Goal: Task Accomplishment & Management: Use online tool/utility

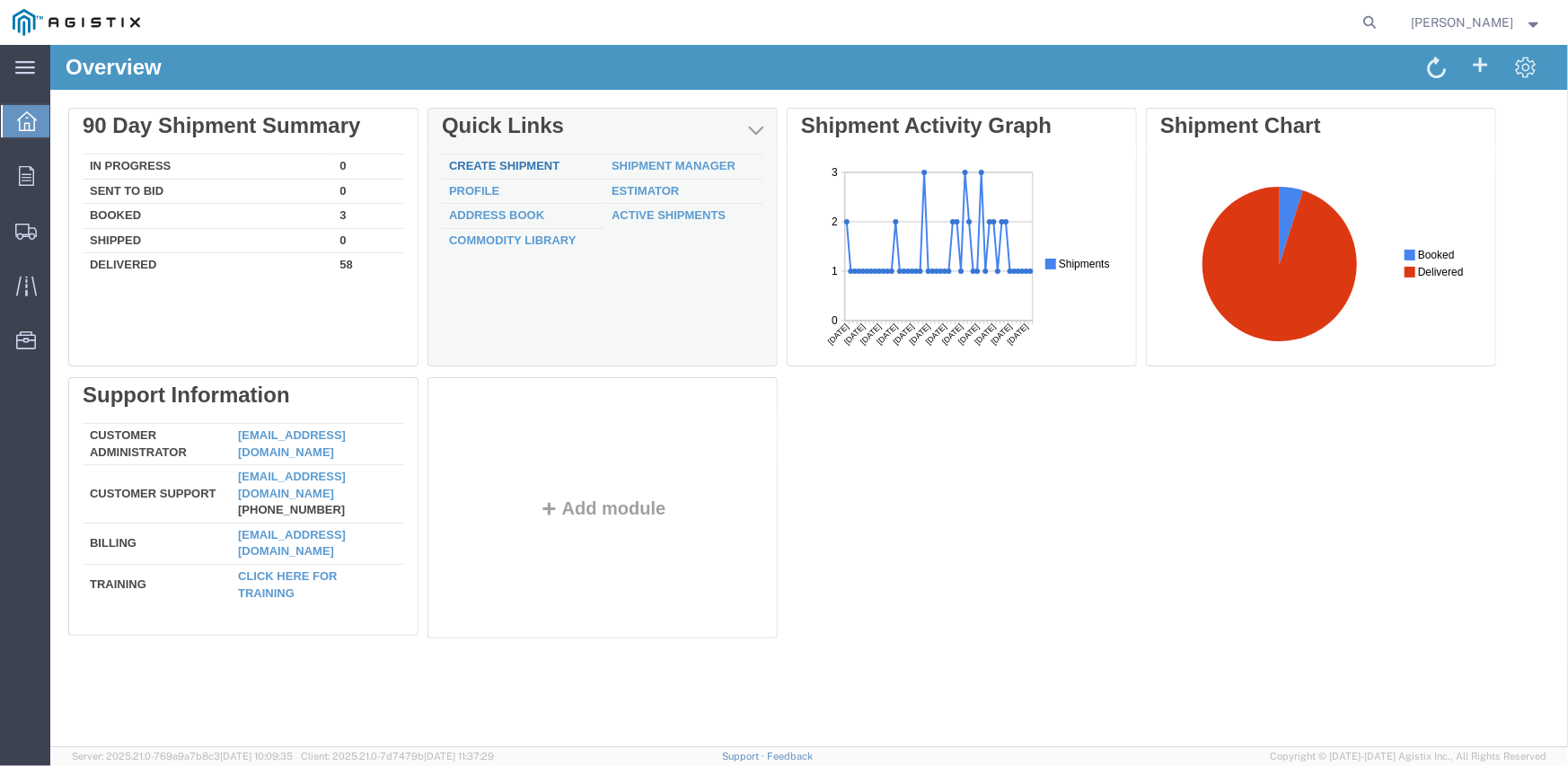
click at [521, 164] on link "Create Shipment" at bounding box center [503, 165] width 110 height 13
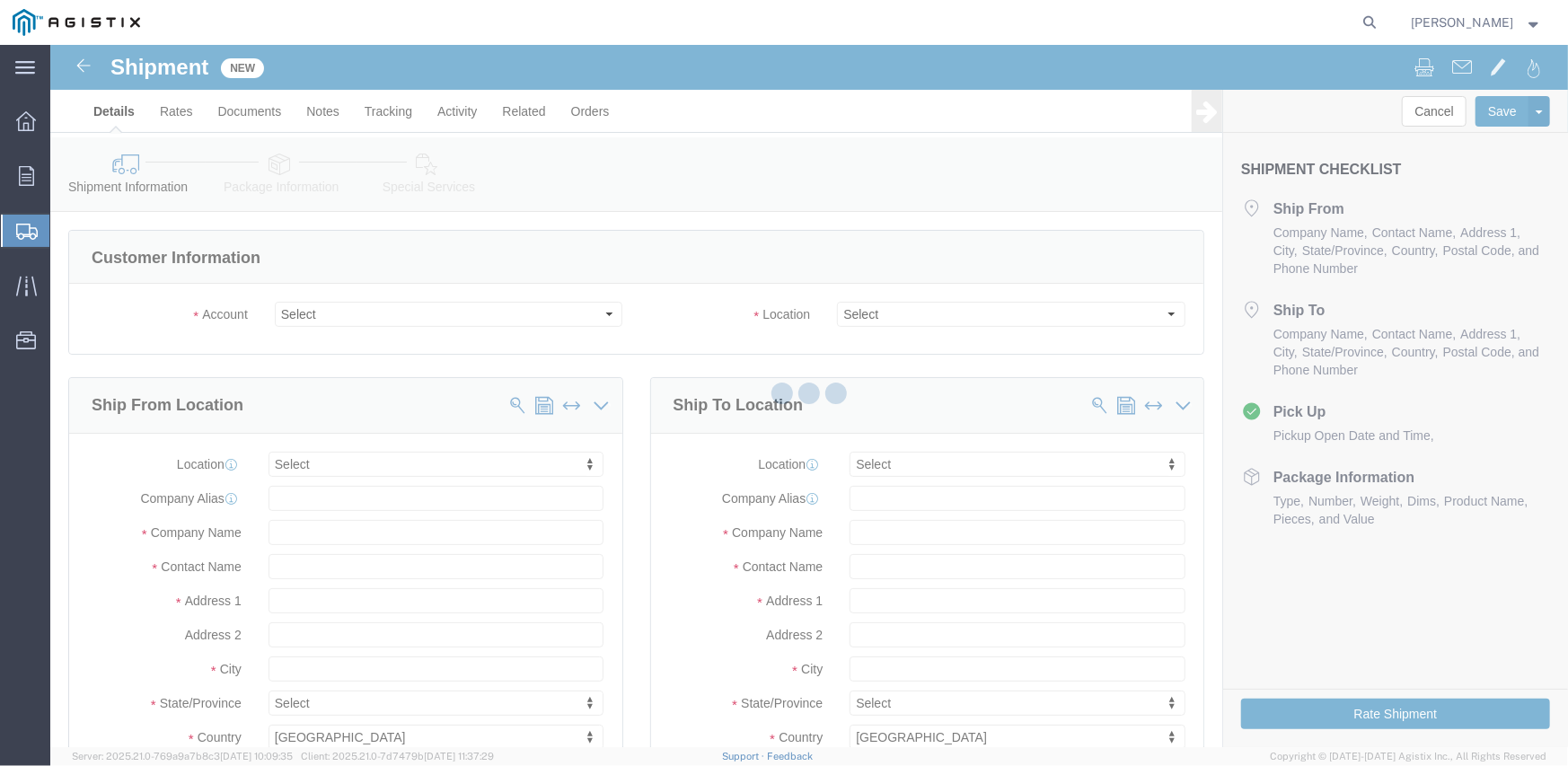
select select
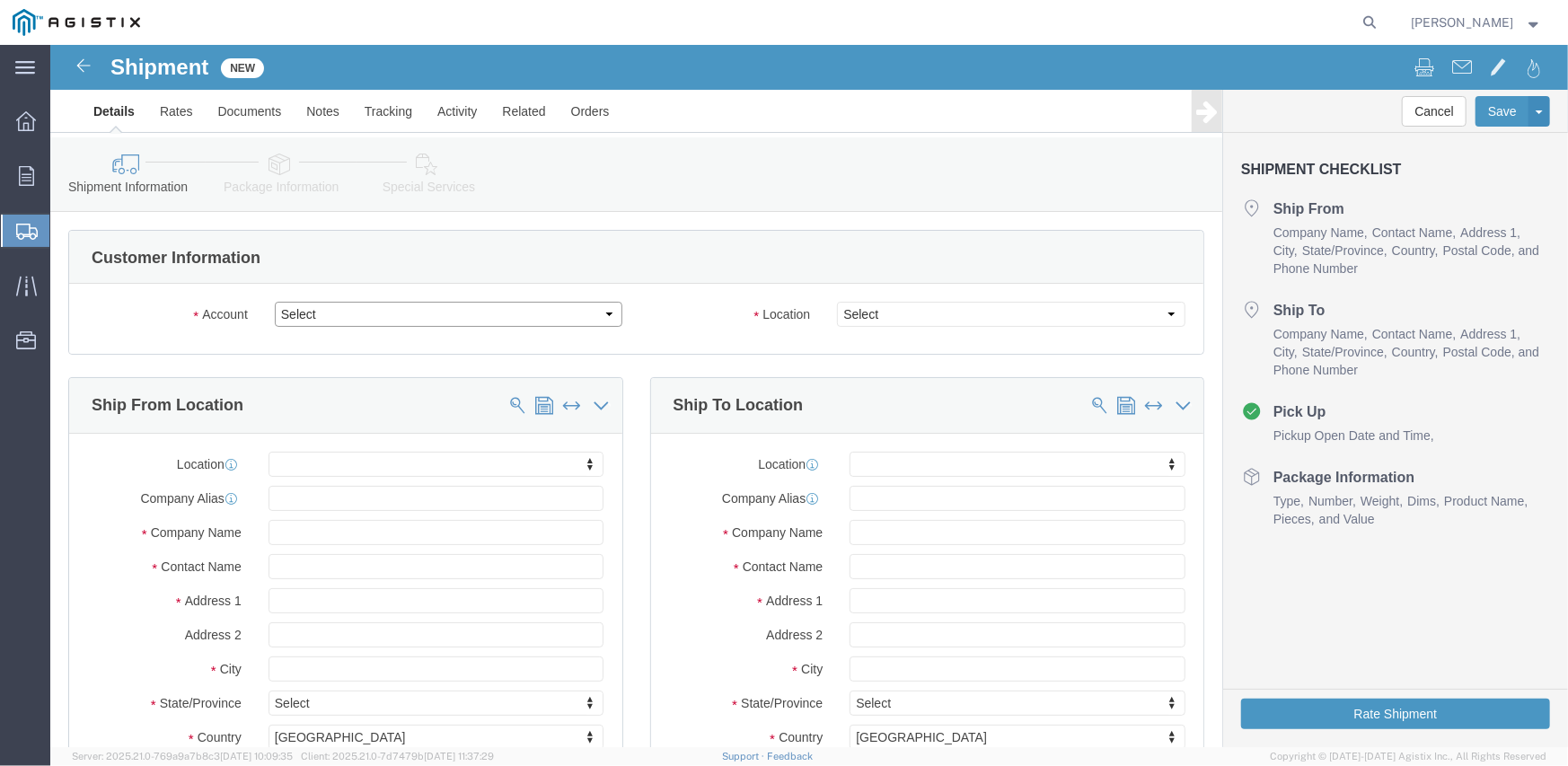
click select "Select Inertia Engineering & Machine Works Inc PG&E"
select select "9596"
click select "Select Inertia Engineering & Machine Works Inc PG&E"
select select "PURCHORD"
select select
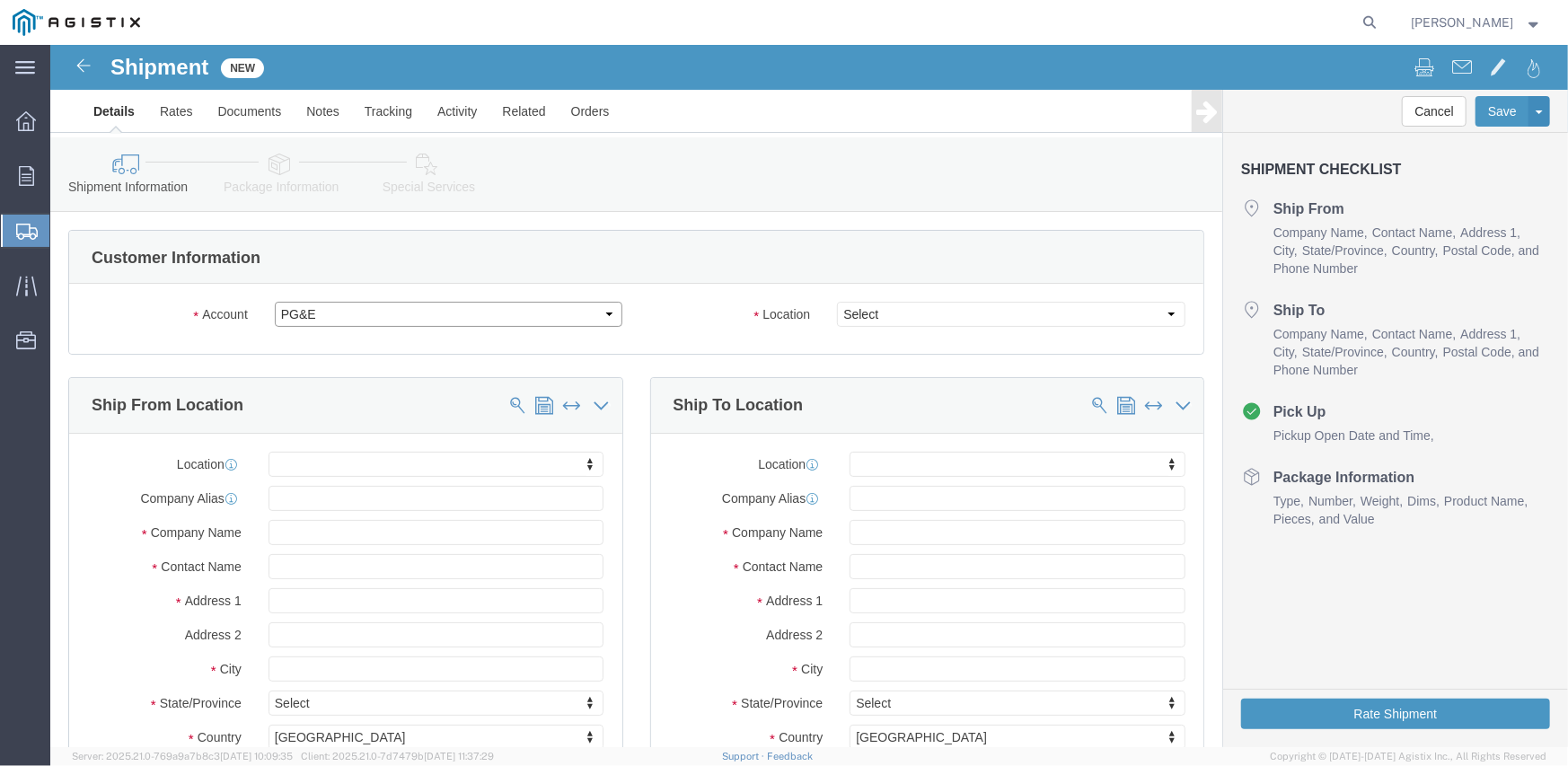
select select
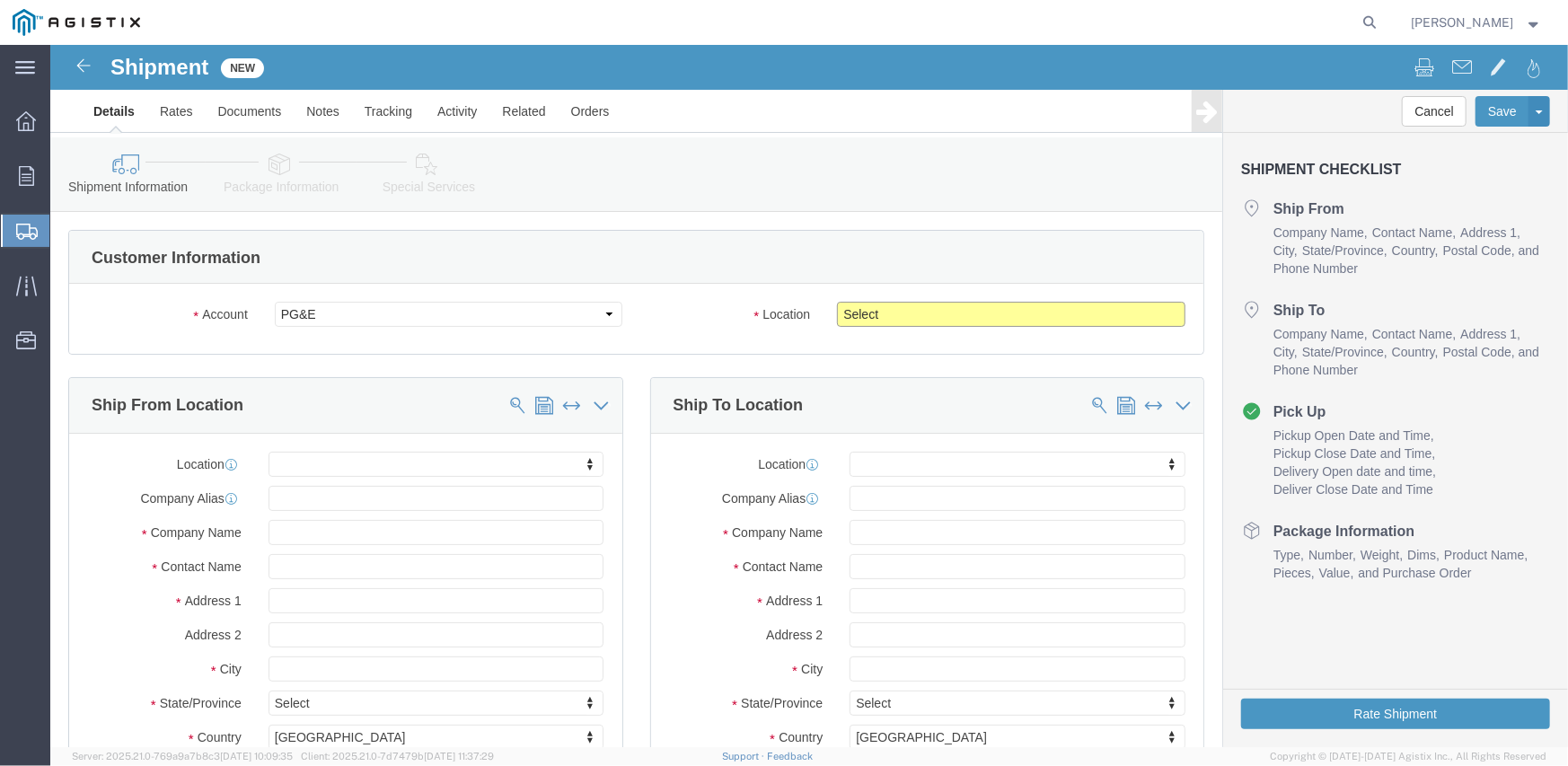
click select "Select All Others [GEOGRAPHIC_DATA] [GEOGRAPHIC_DATA] [GEOGRAPHIC_DATA] [GEOGRA…"
select select "19745"
click select "Select All Others [GEOGRAPHIC_DATA] [GEOGRAPHIC_DATA] [GEOGRAPHIC_DATA] [GEOGRA…"
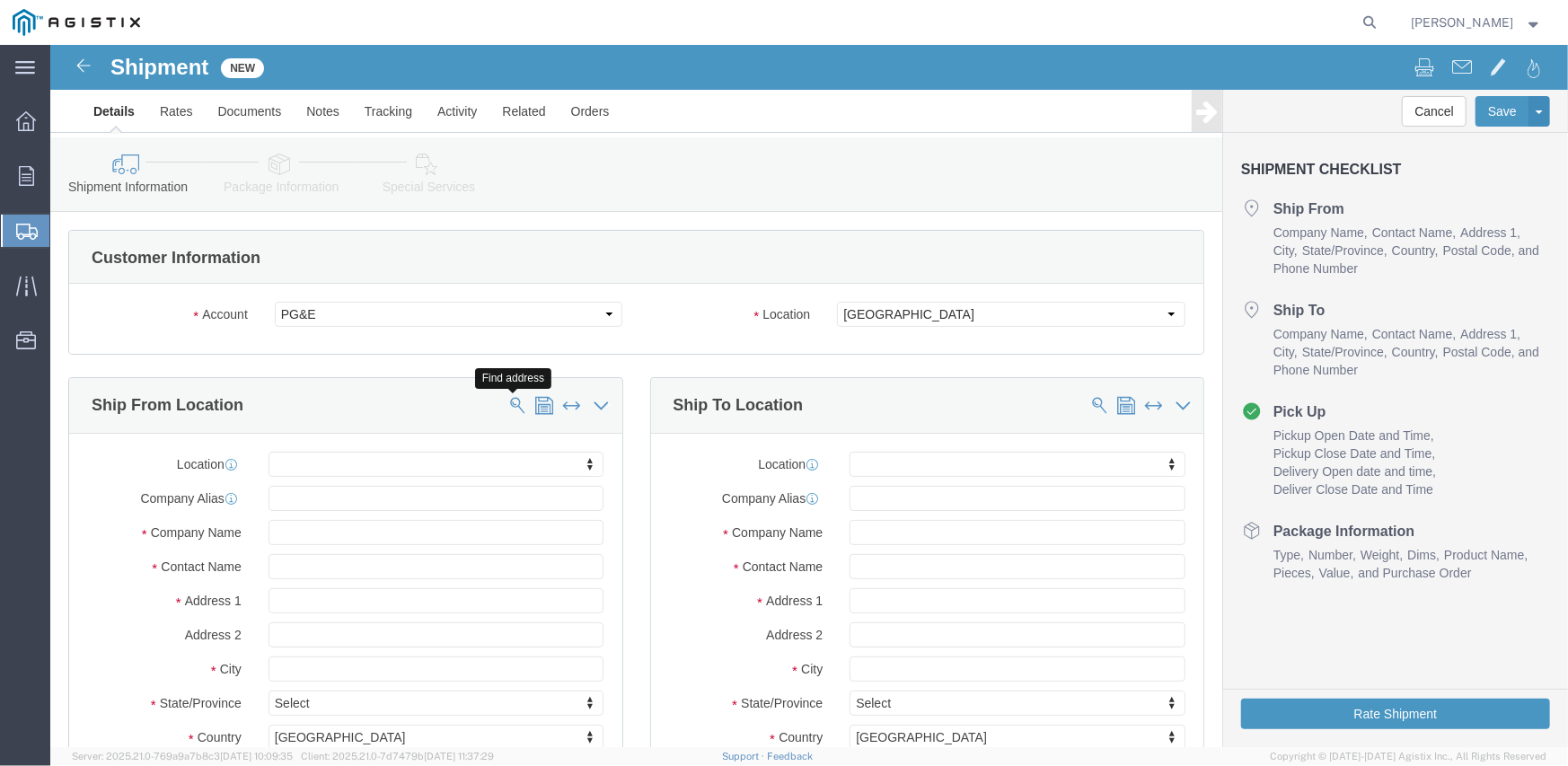
click span
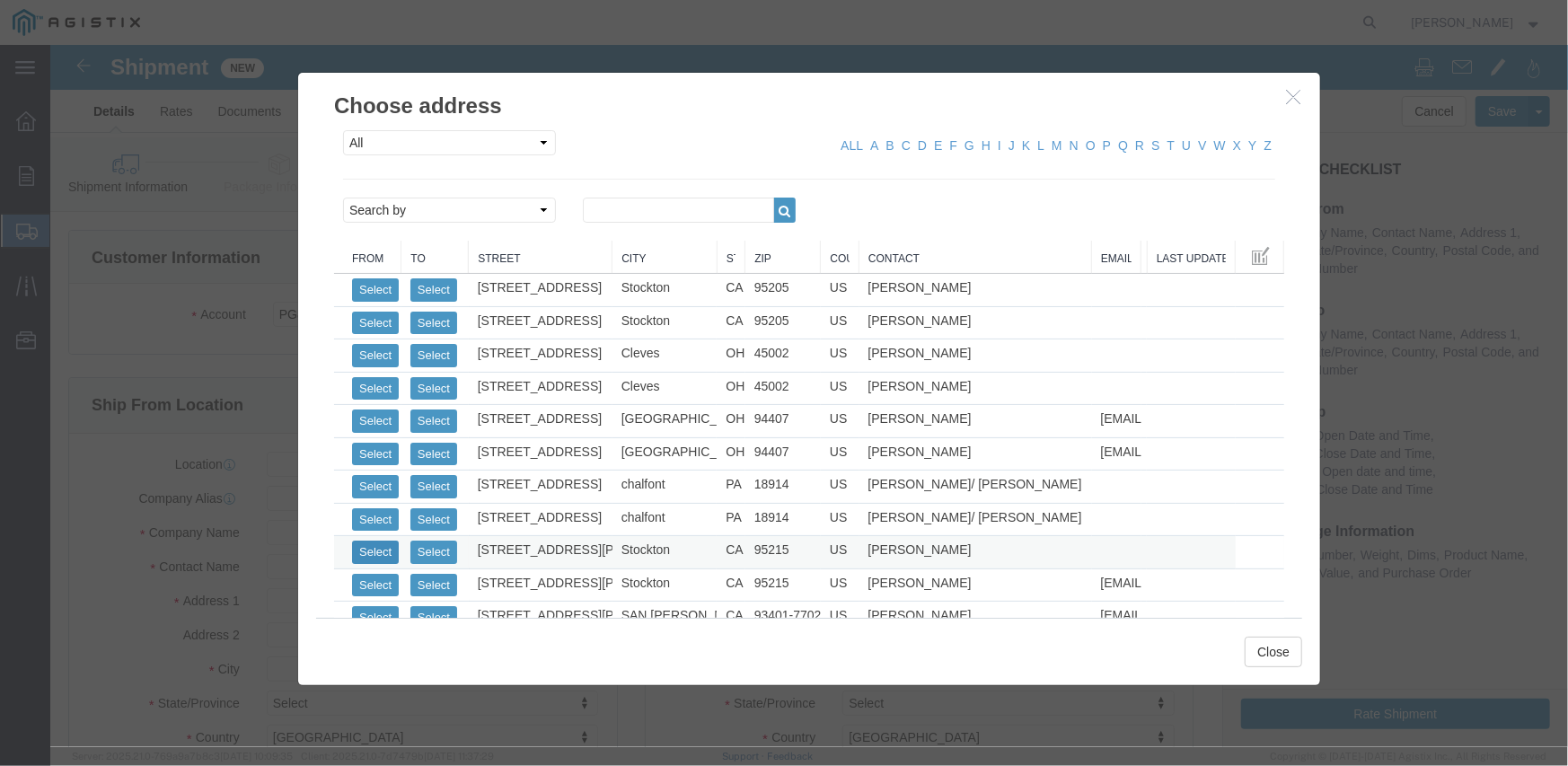
click button "Select"
select select
type input "MPS dba Inertia Engineering & Machine Works Inc"
type input "[PERSON_NAME]"
type input "[STREET_ADDRESS][PERSON_NAME]"
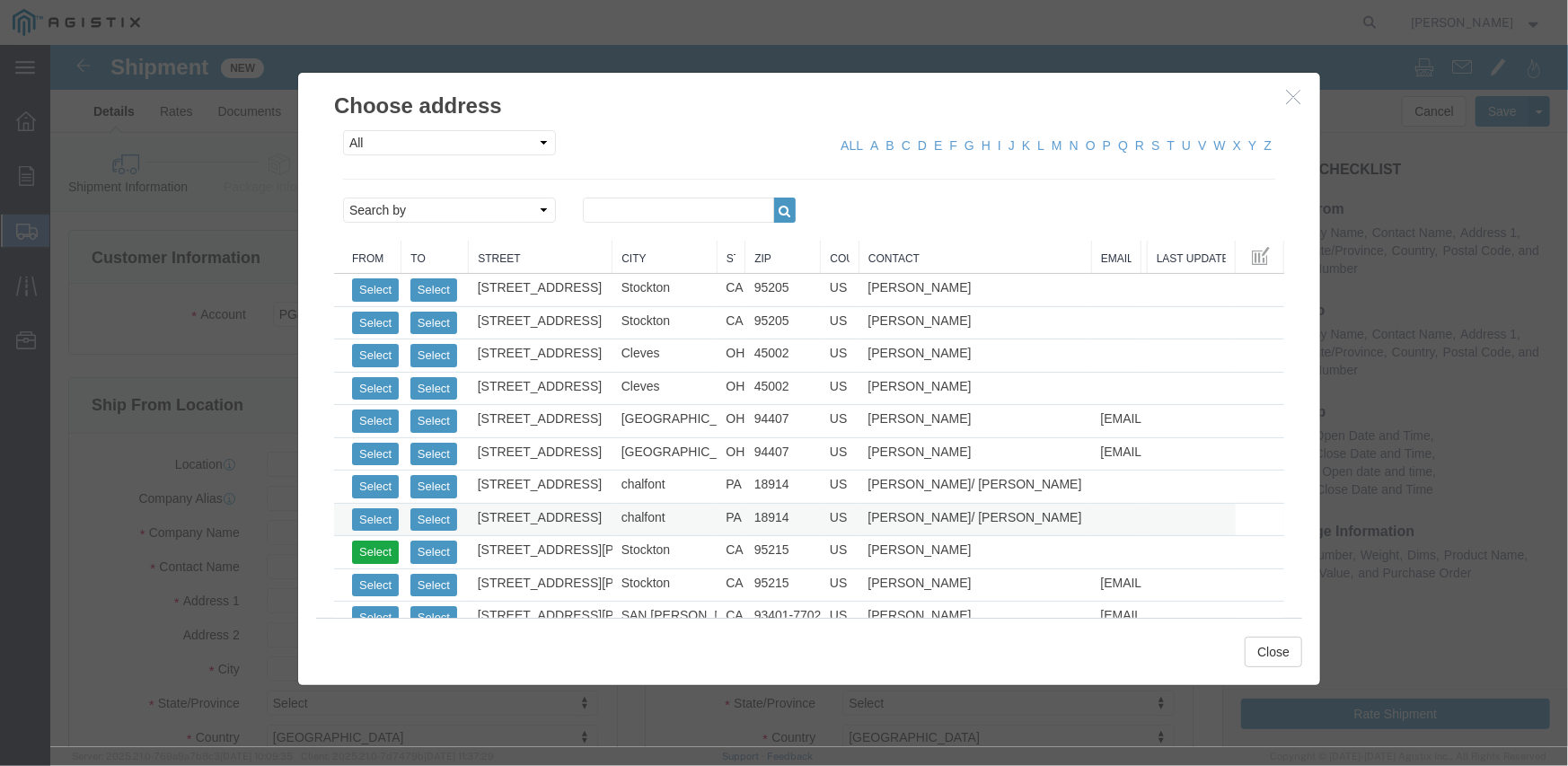
type input "Stockton"
type input "95215"
type input "[PHONE_NUMBER]"
select select "CA"
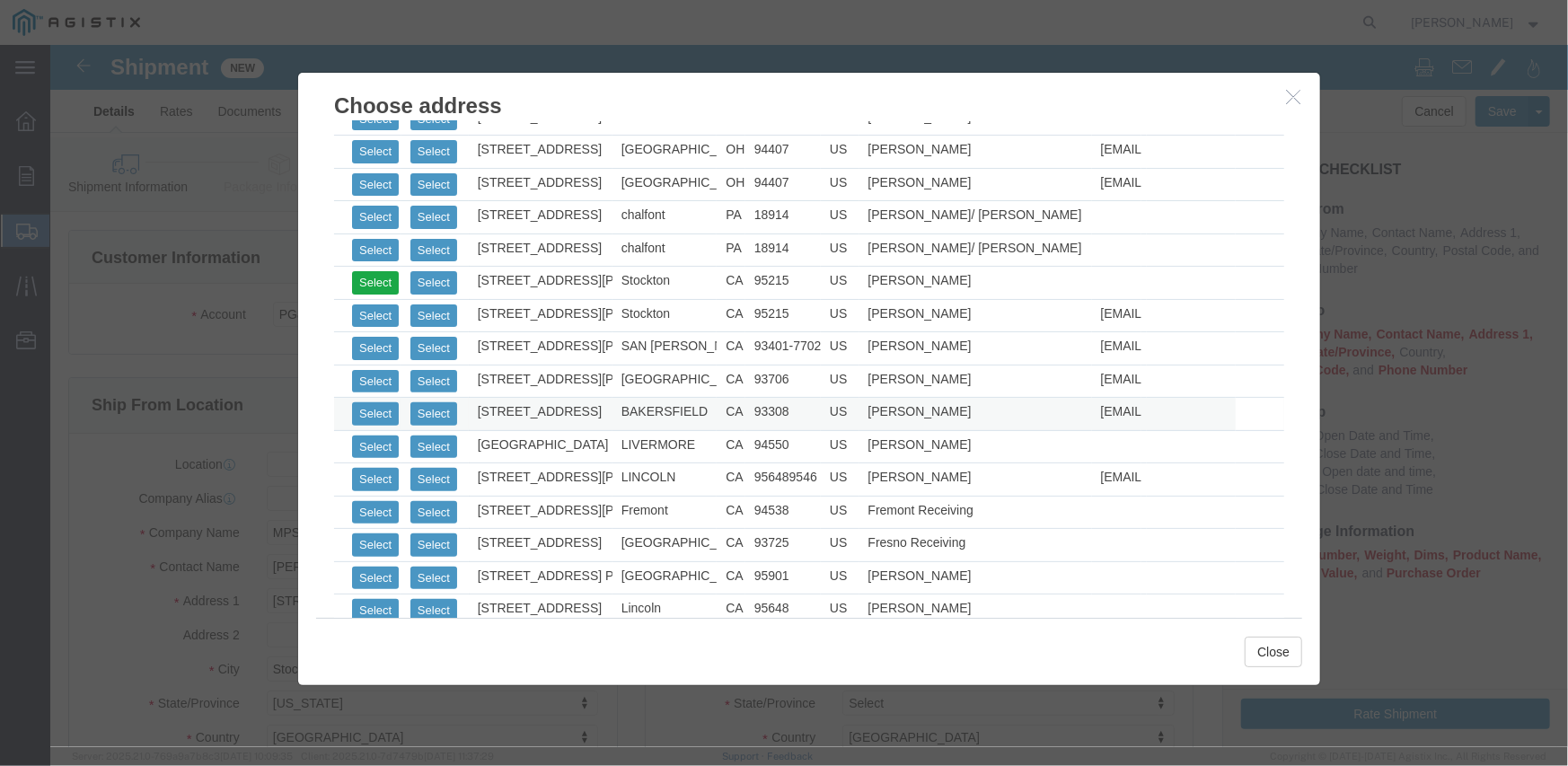
scroll to position [360, 0]
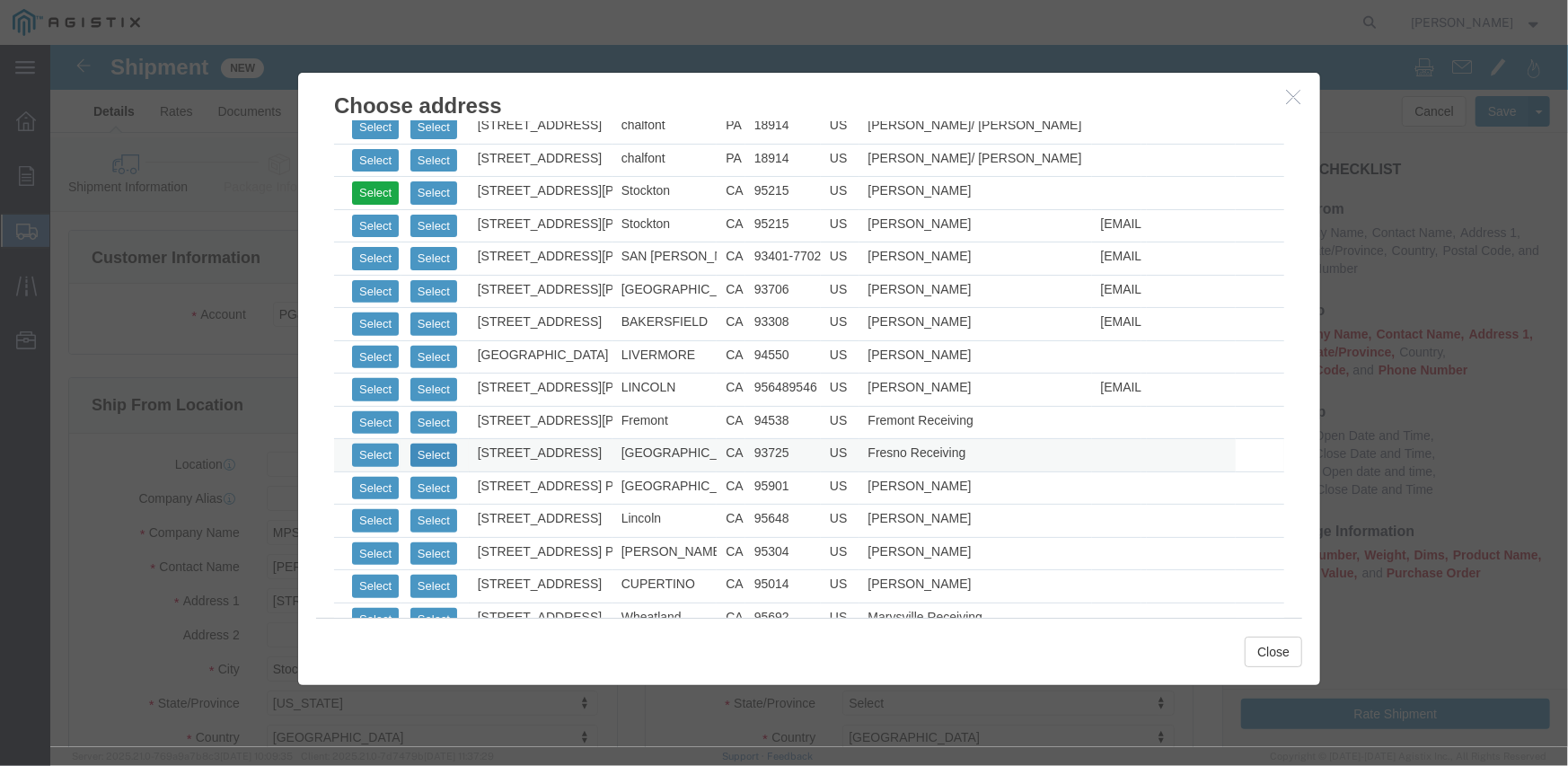
click button "Select"
select select
type input "PG&E - [GEOGRAPHIC_DATA]"
type input "Pacific Gas & Electric Company"
type input "Fresno Receiving"
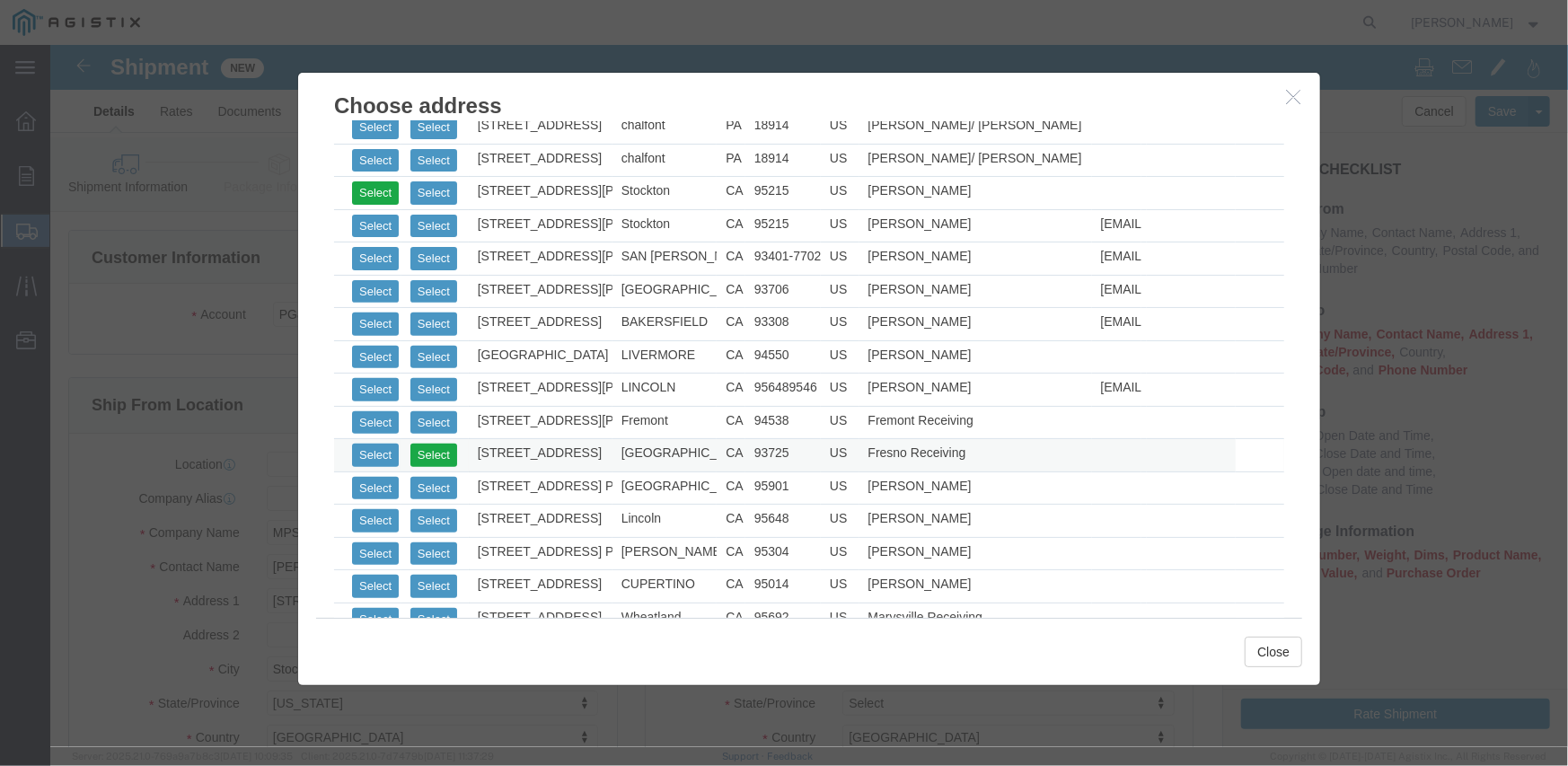
type input "[STREET_ADDRESS]"
type input "[GEOGRAPHIC_DATA]"
type input "93725"
type input "[PHONE_NUMBER]"
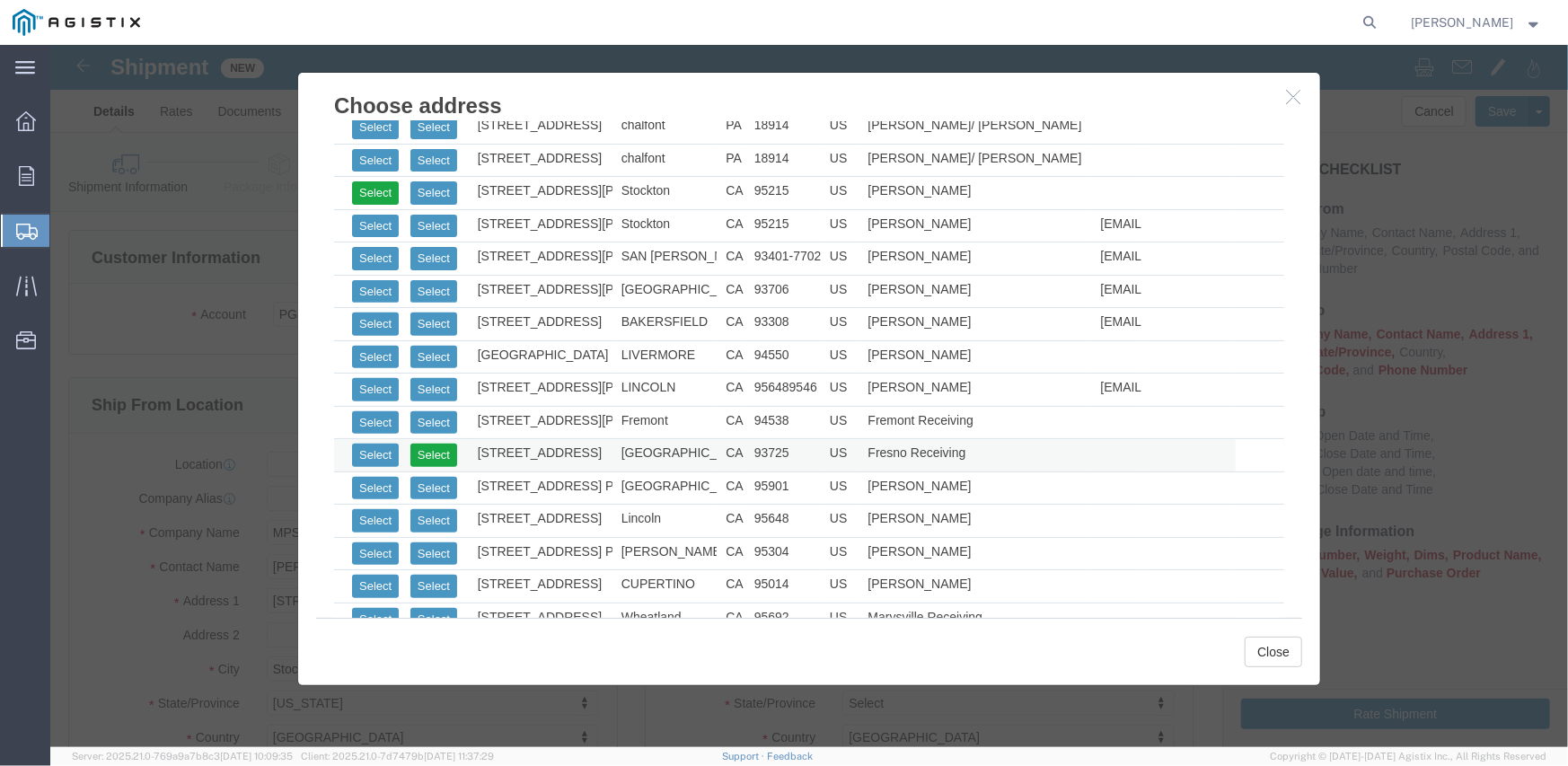
select select "CA"
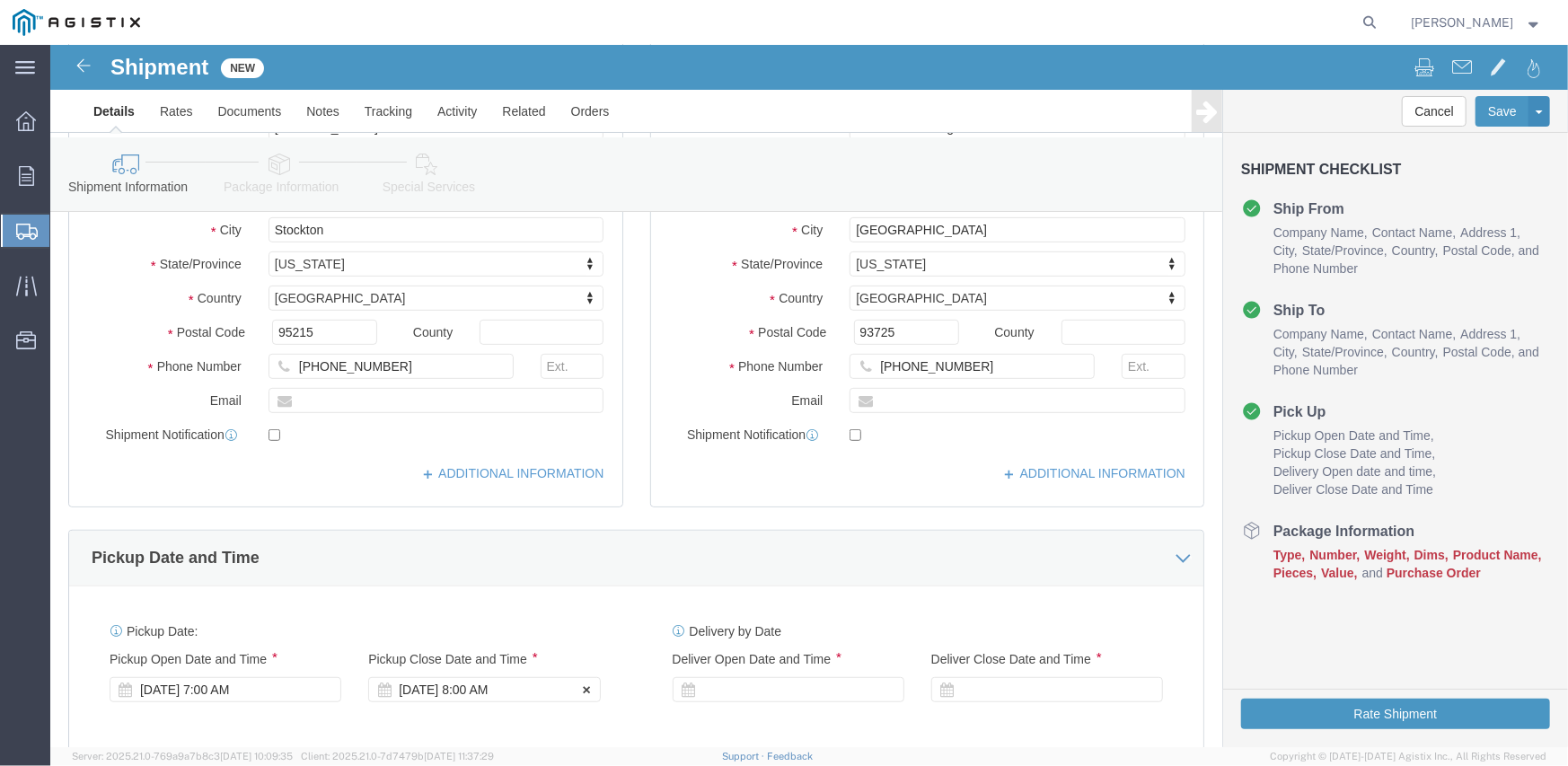
scroll to position [629, 0]
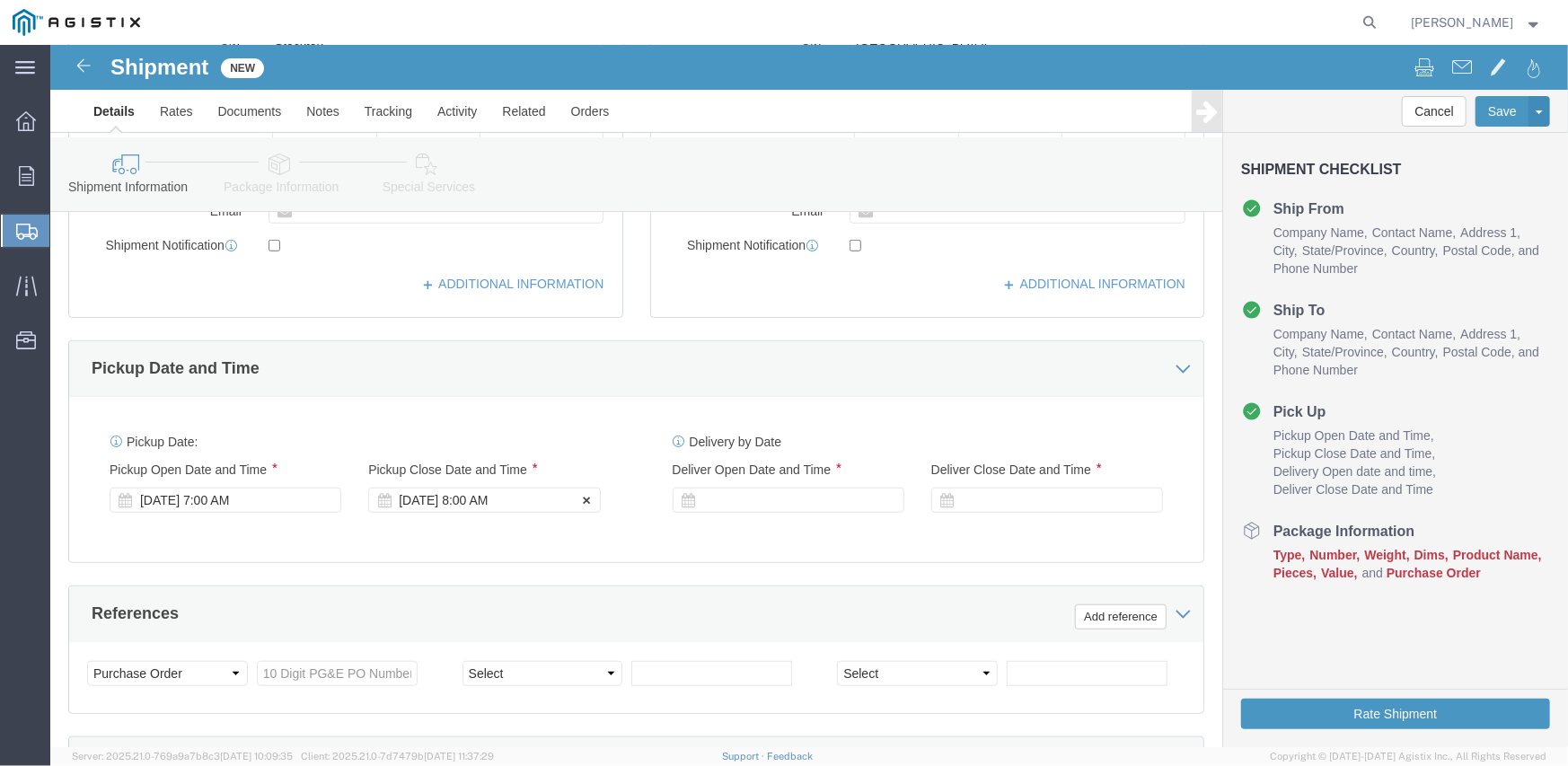
click div "[DATE] 8:00 AM"
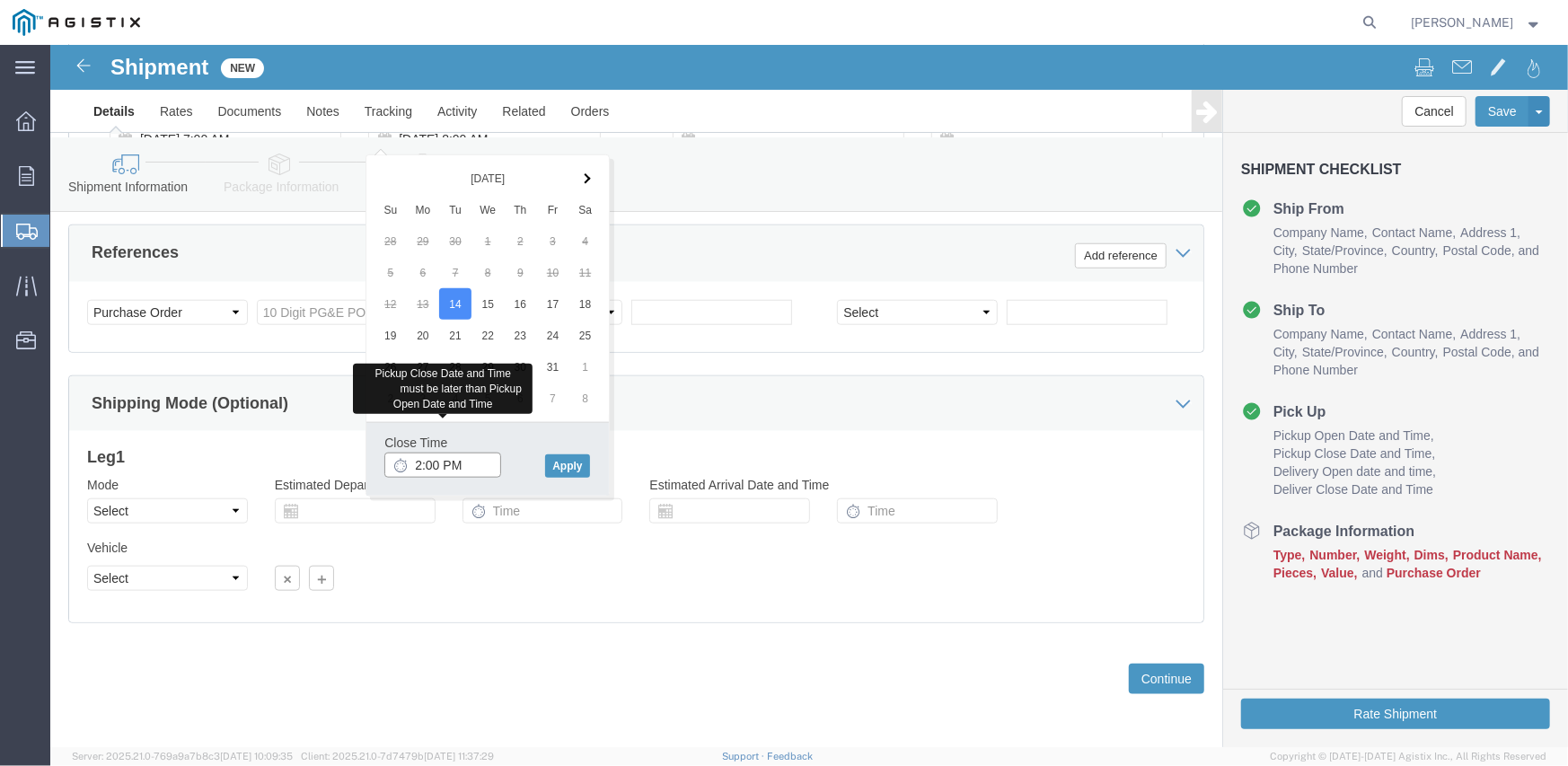
type input "2:00 PM"
click button "Apply"
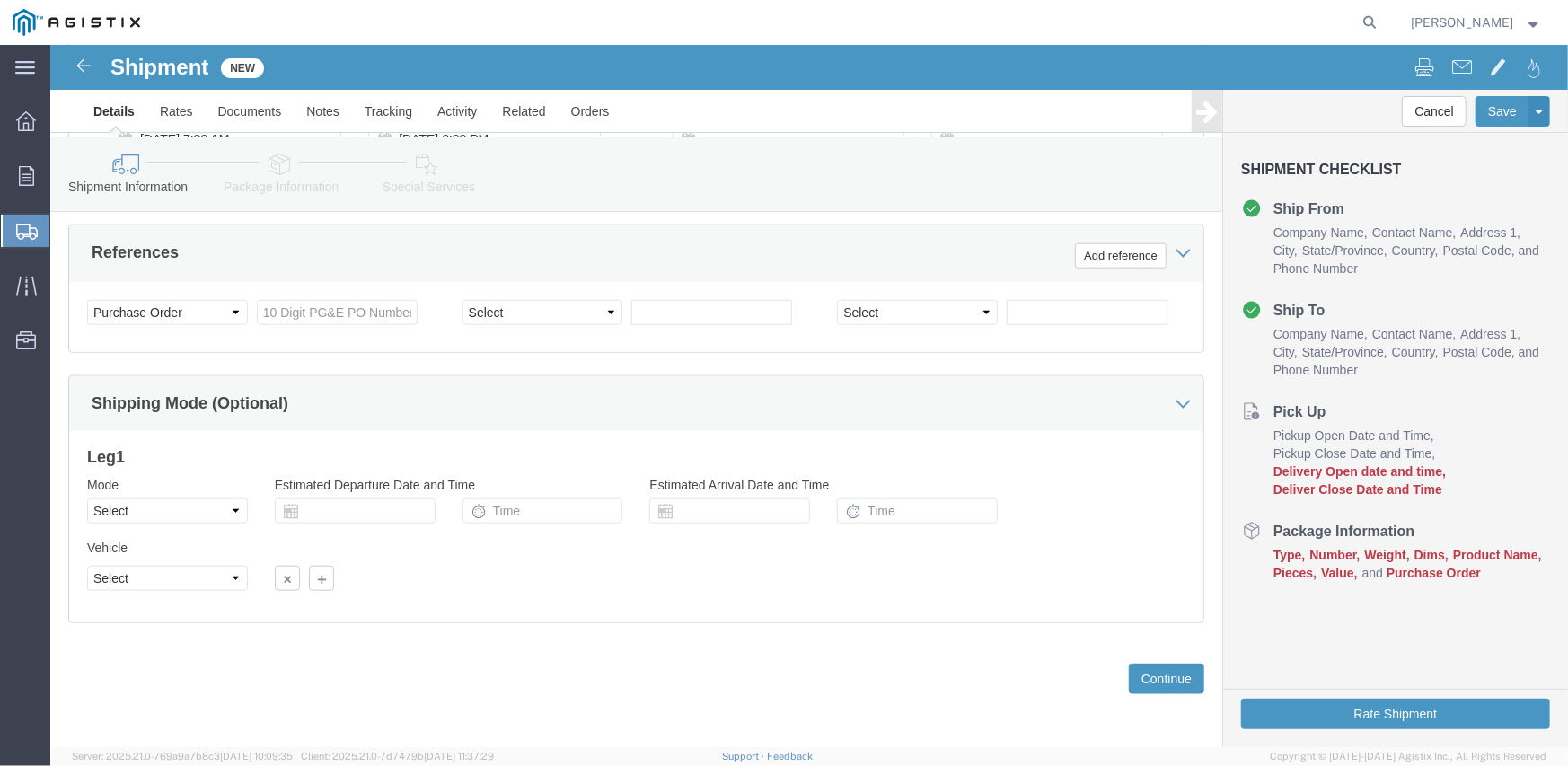
scroll to position [720, 0]
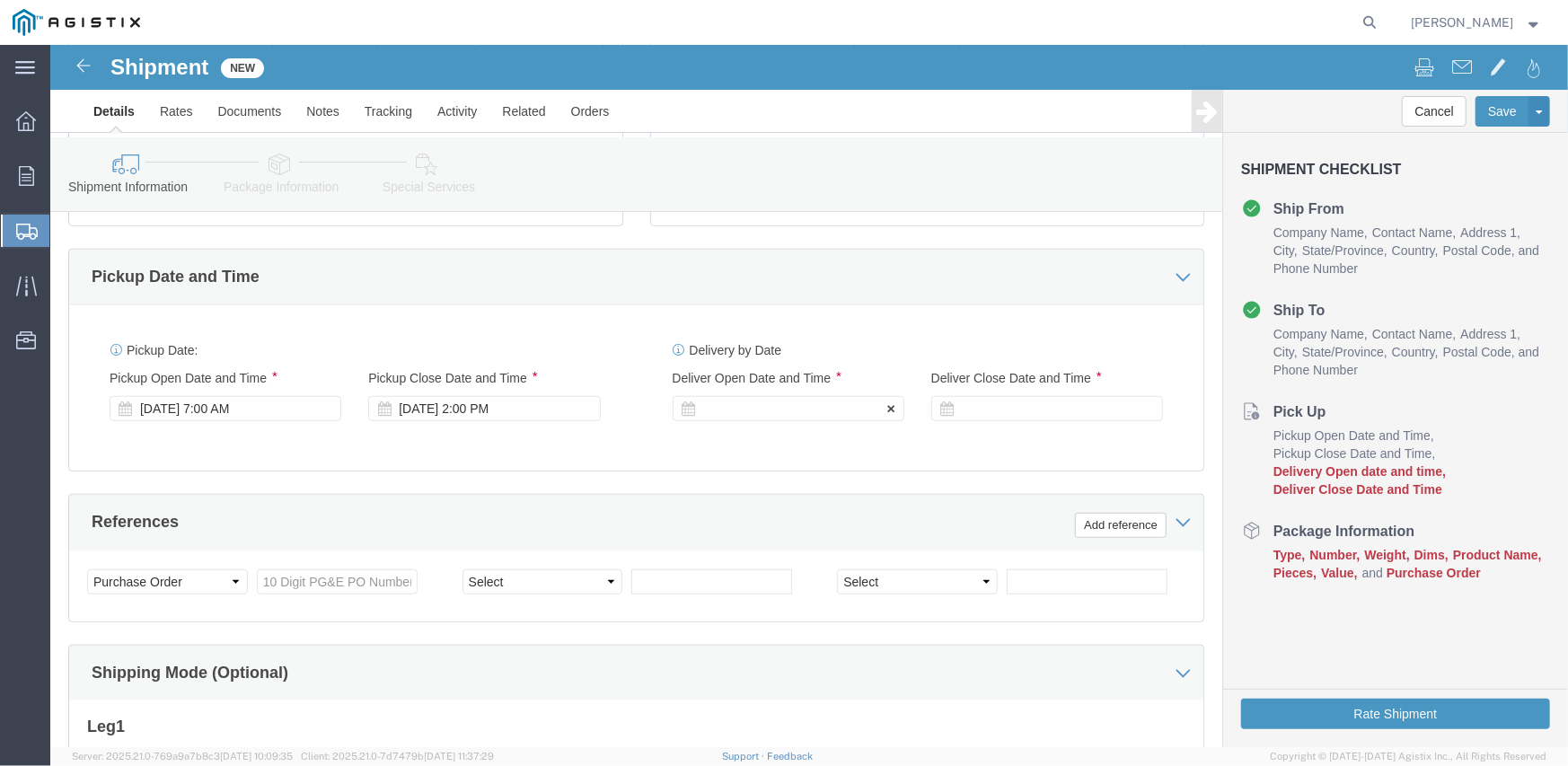
click div
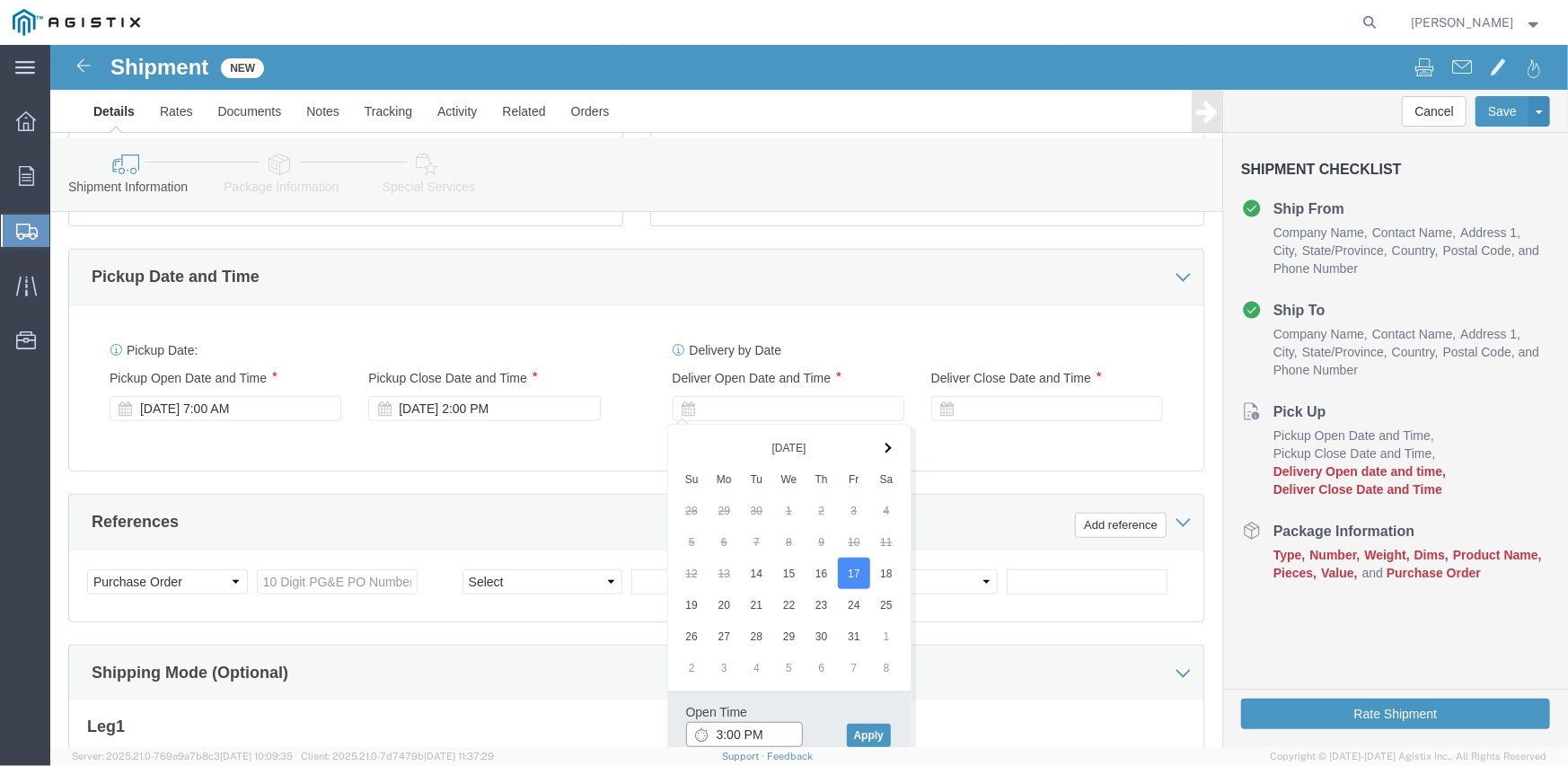
click input "3:00 PM"
type input "8:00 AM"
click button "Apply"
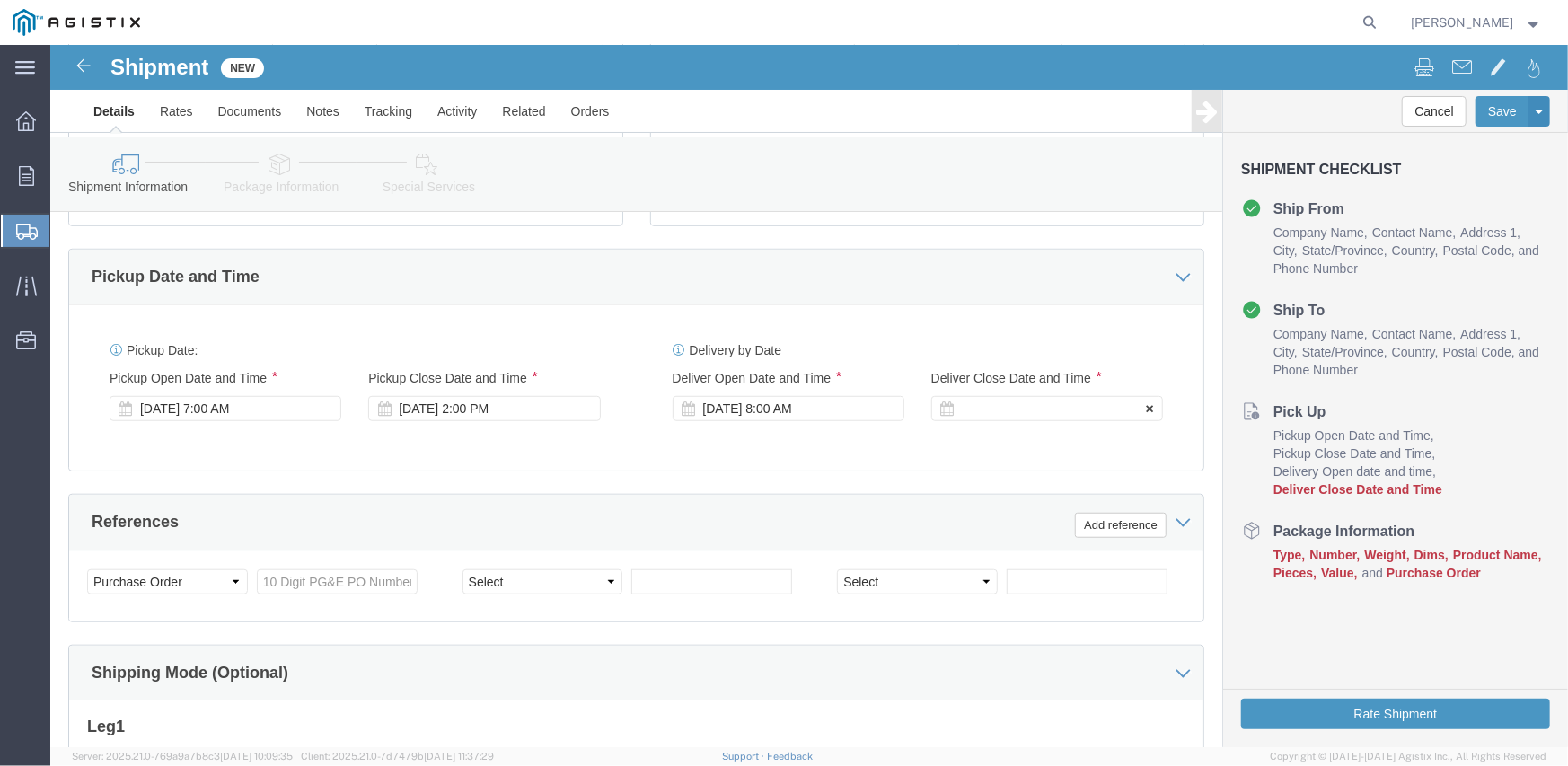
click div
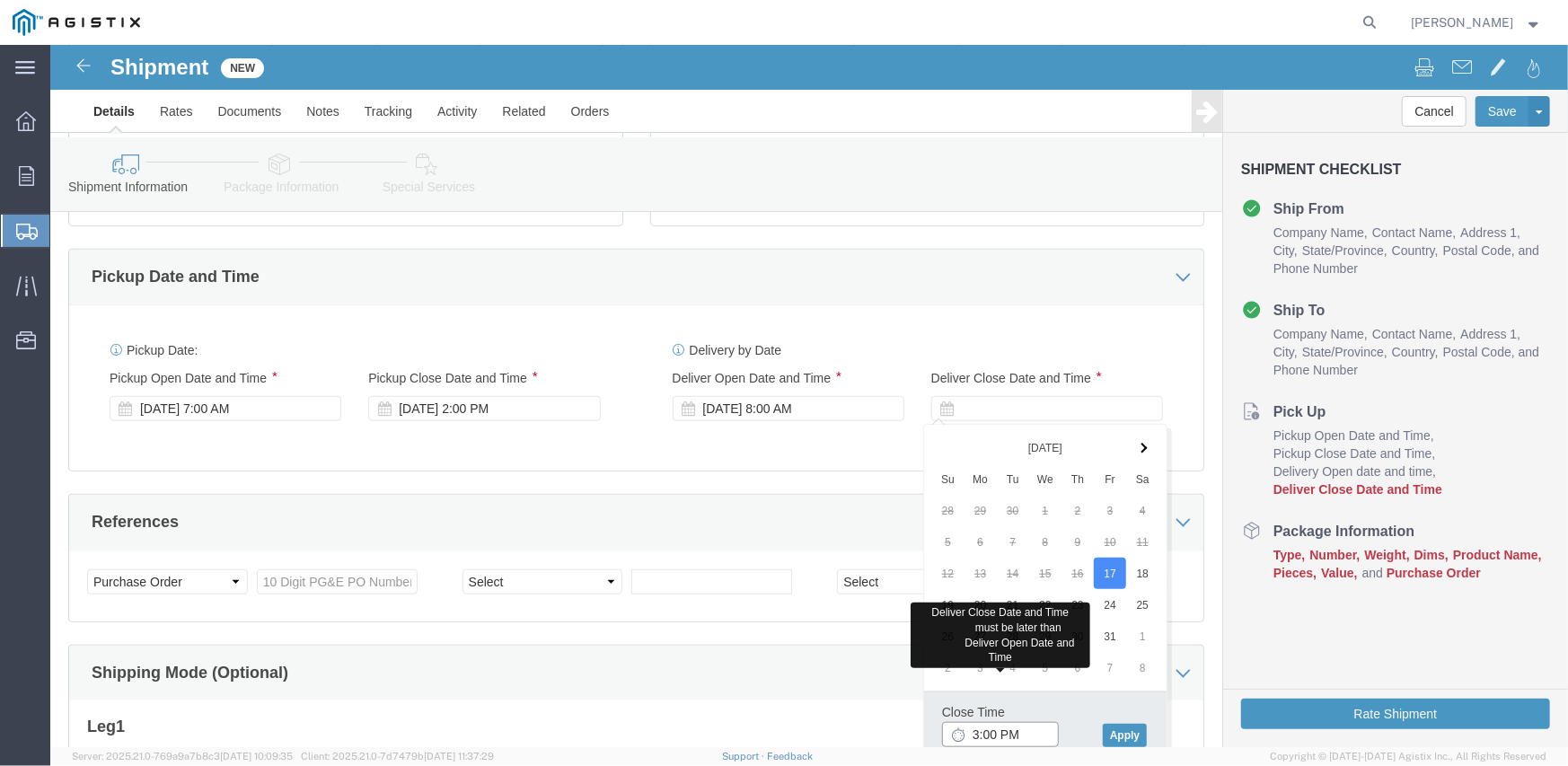
type input "3:00 PM"
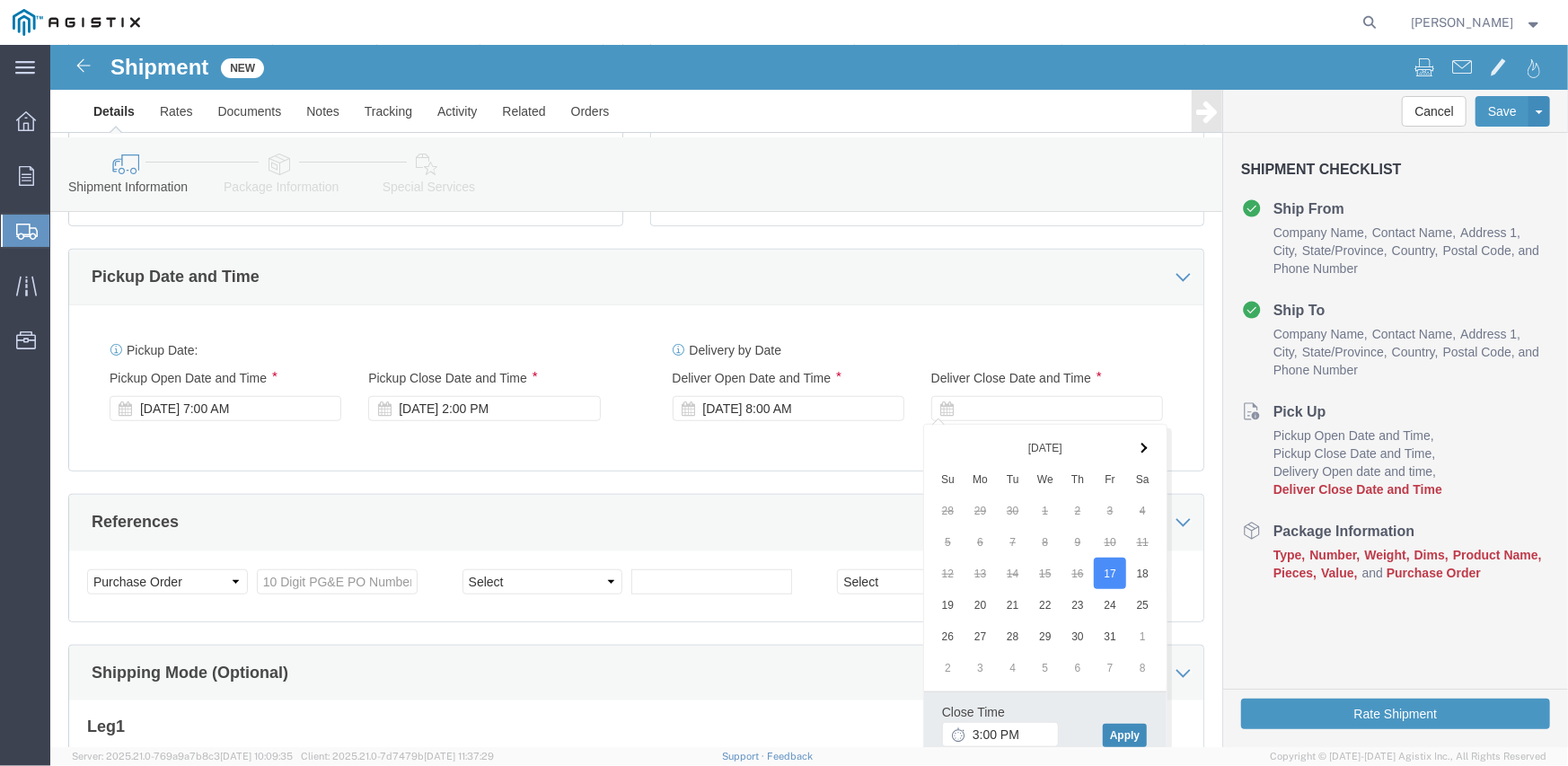
click button "Apply"
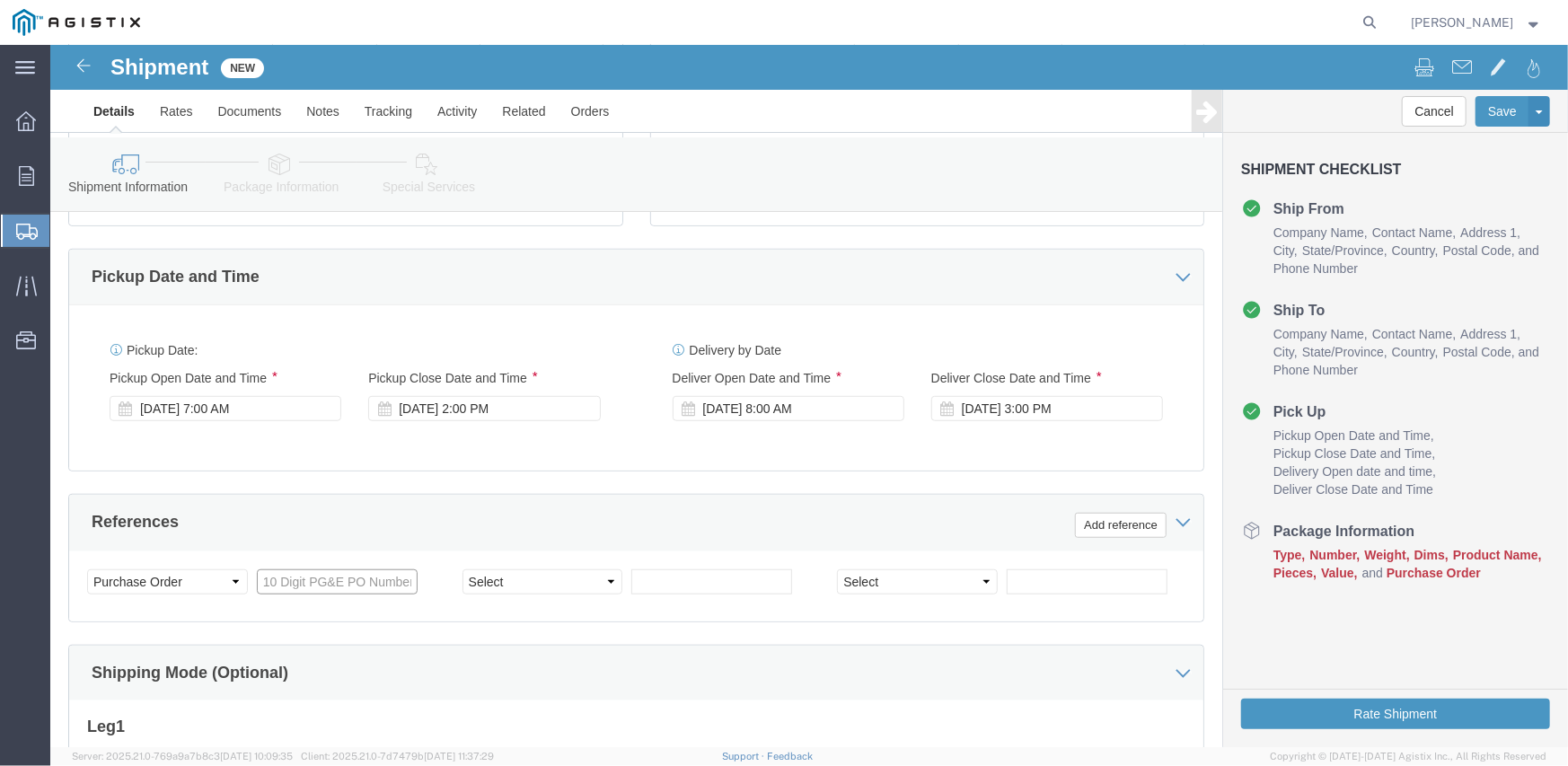
click input "text"
type input "2701122613"
select select "SALEORDR"
type input "281149"
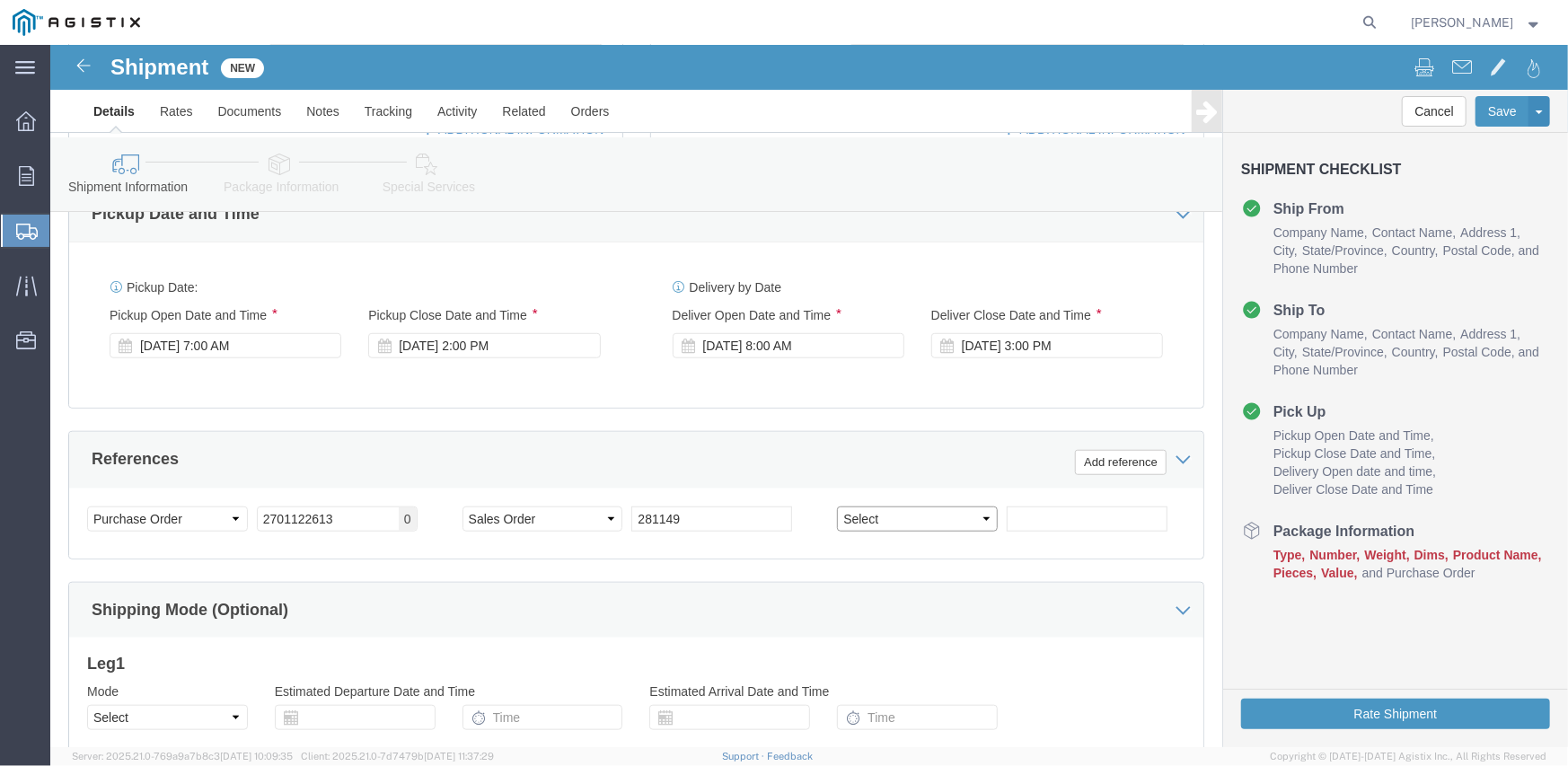
scroll to position [810, 0]
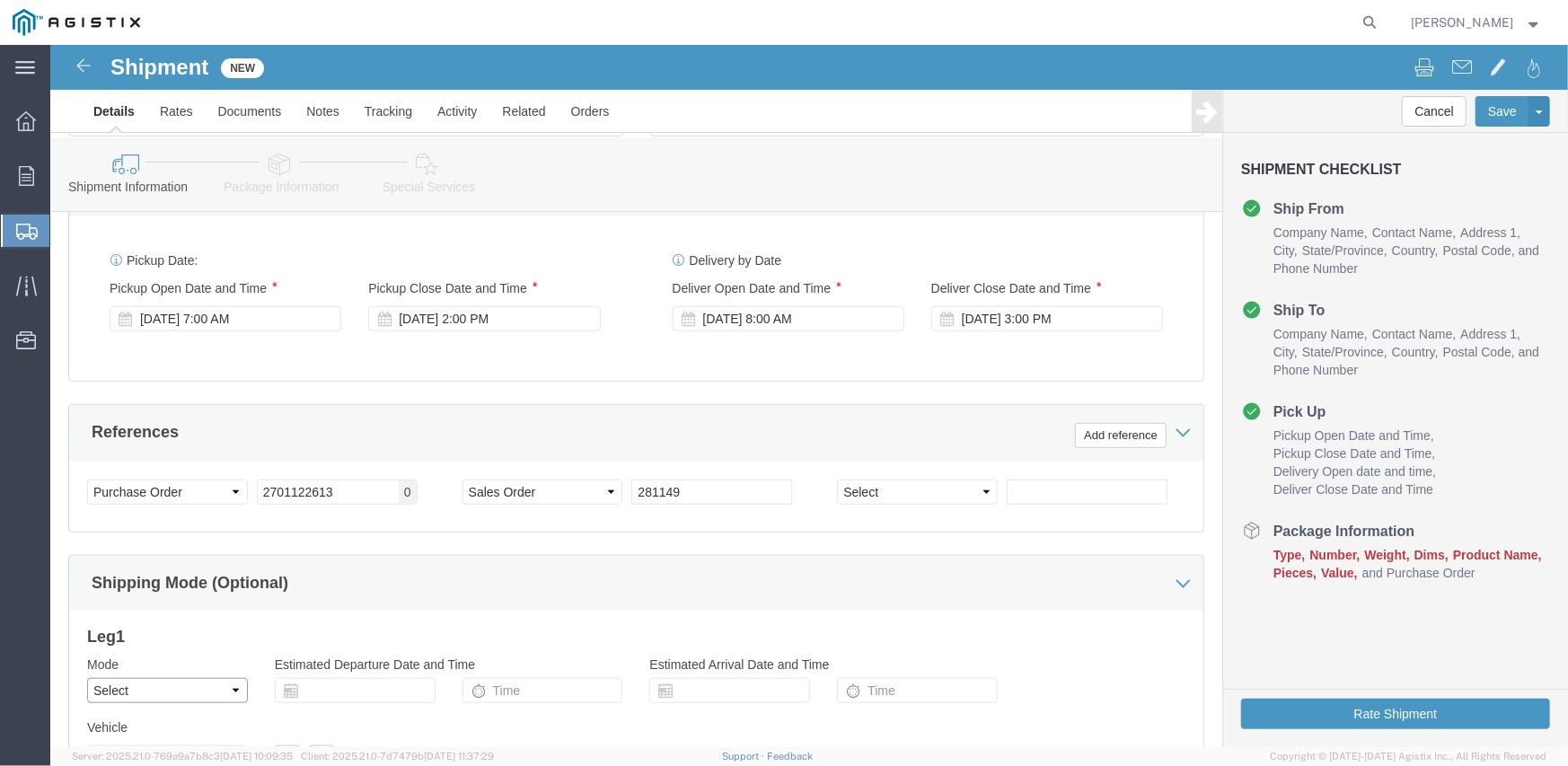
click select "Select Air Less than Truckload Multi-Leg Ocean Freight Rail Small Parcel Truckl…"
select select "LTL"
click select "Select Air Less than Truckload Multi-Leg Ocean Freight Rail Small Parcel Truckl…"
click div "Shipping Mode (Optional)"
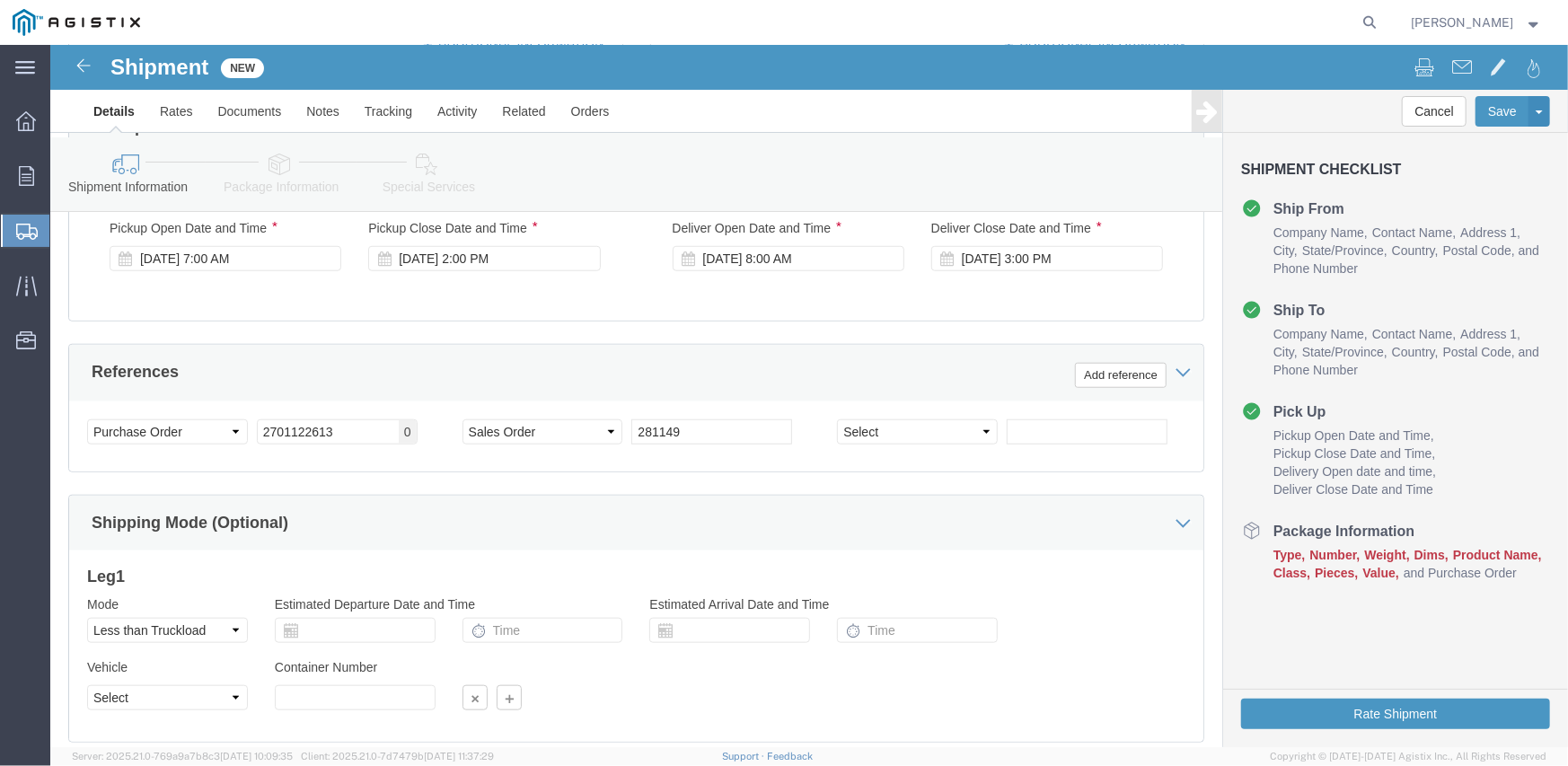
scroll to position [990, 0]
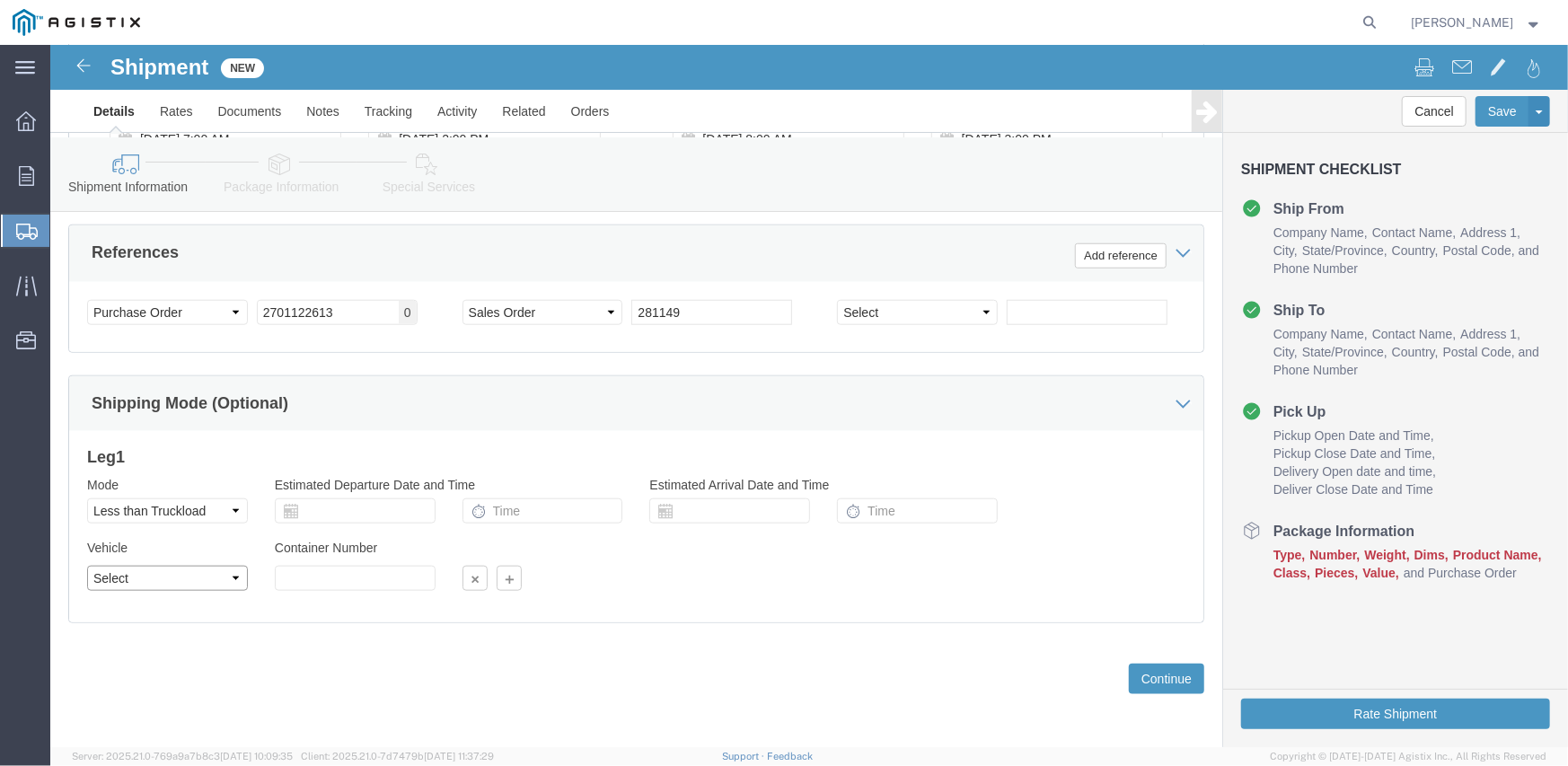
click select "Select Straight Truck"
click select "Select Air Less than Truckload Multi-Leg Ocean Freight Rail Small Parcel Truckl…"
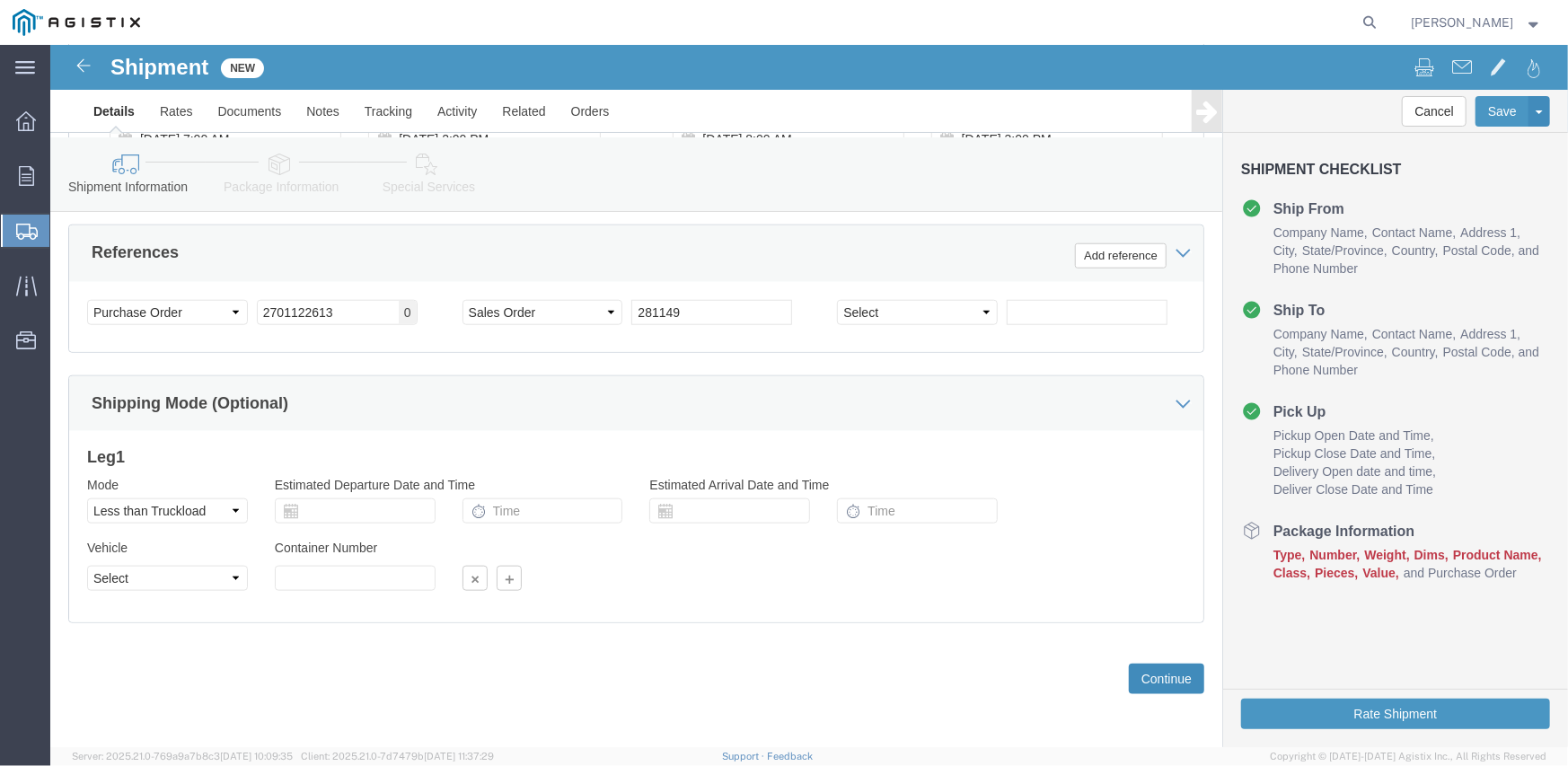
click button "Continue"
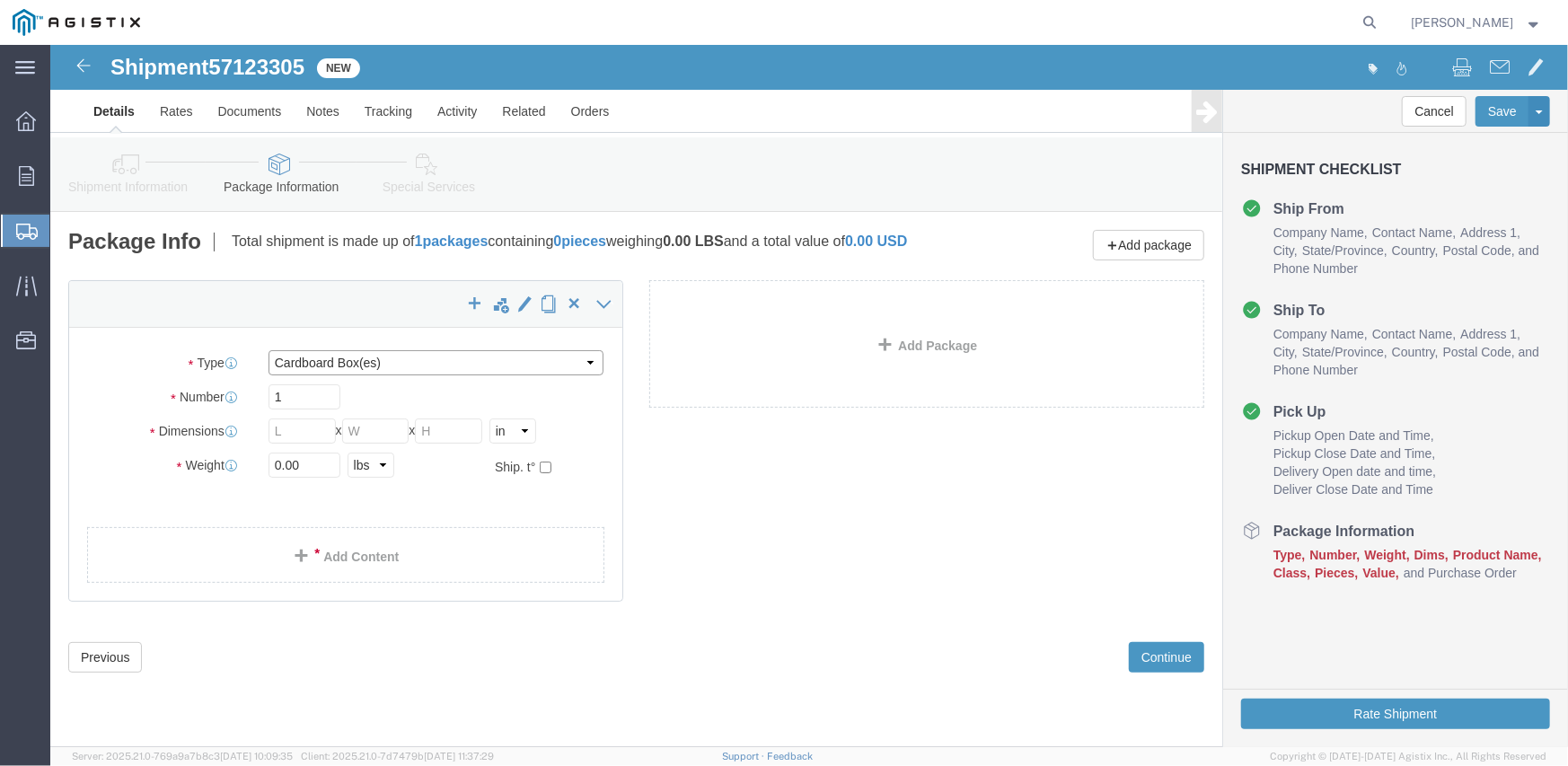
click select "Select Bulk Bundle(s) Cardboard Box(es) Carton(s) Crate(s) Drum(s) (Fiberboard)…"
select select "CRAT"
click select "Select Bulk Bundle(s) Cardboard Box(es) Carton(s) Crate(s) Drum(s) (Fiberboard)…"
click input "1"
click input "text"
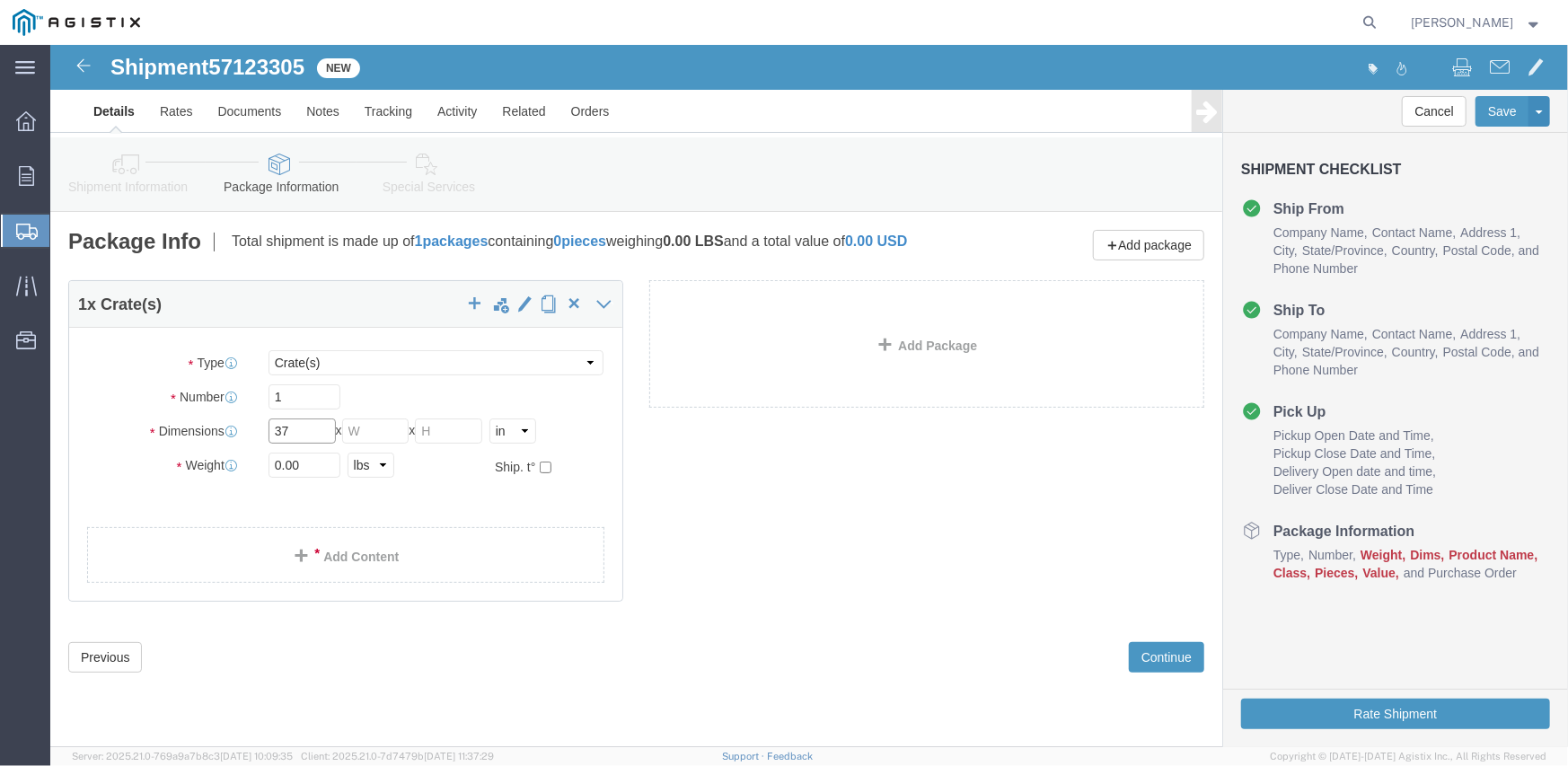
type input "37"
type input "27"
type input "270"
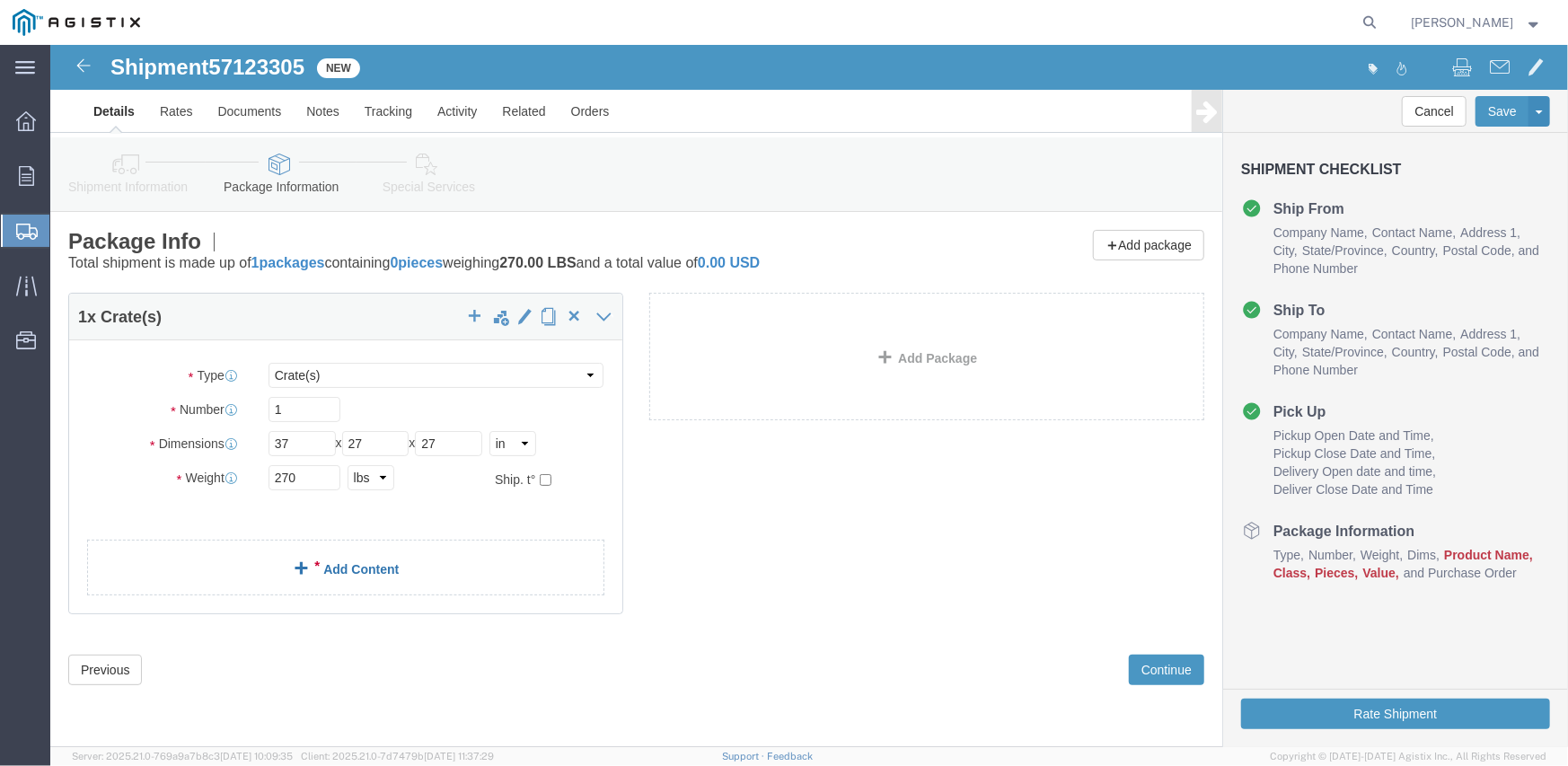
click link "Add Content"
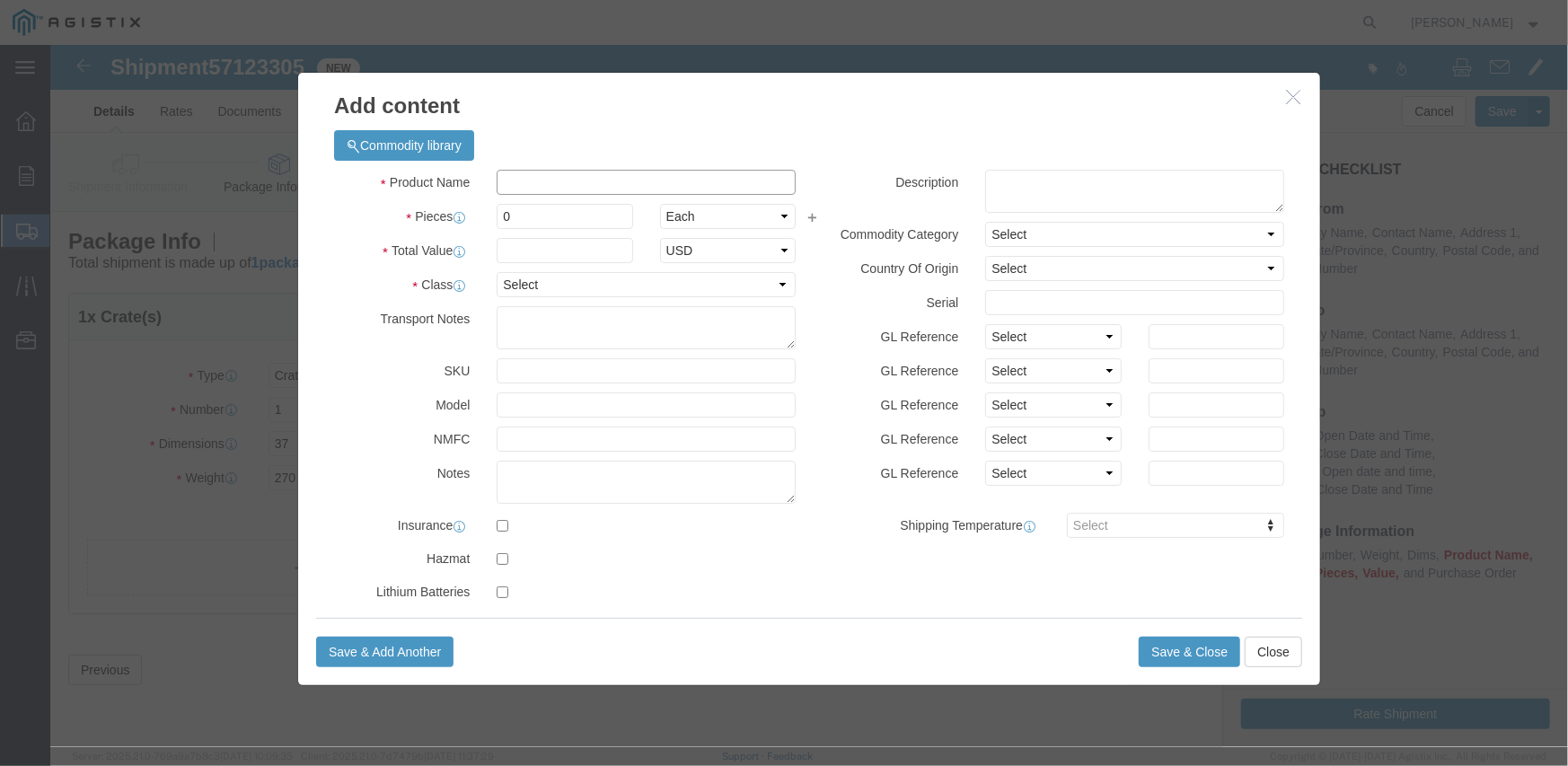
click input "text"
paste input "3940B1-D1E1F1"
type input "3940B1-D1E1F1"
click input "0"
type input "1"
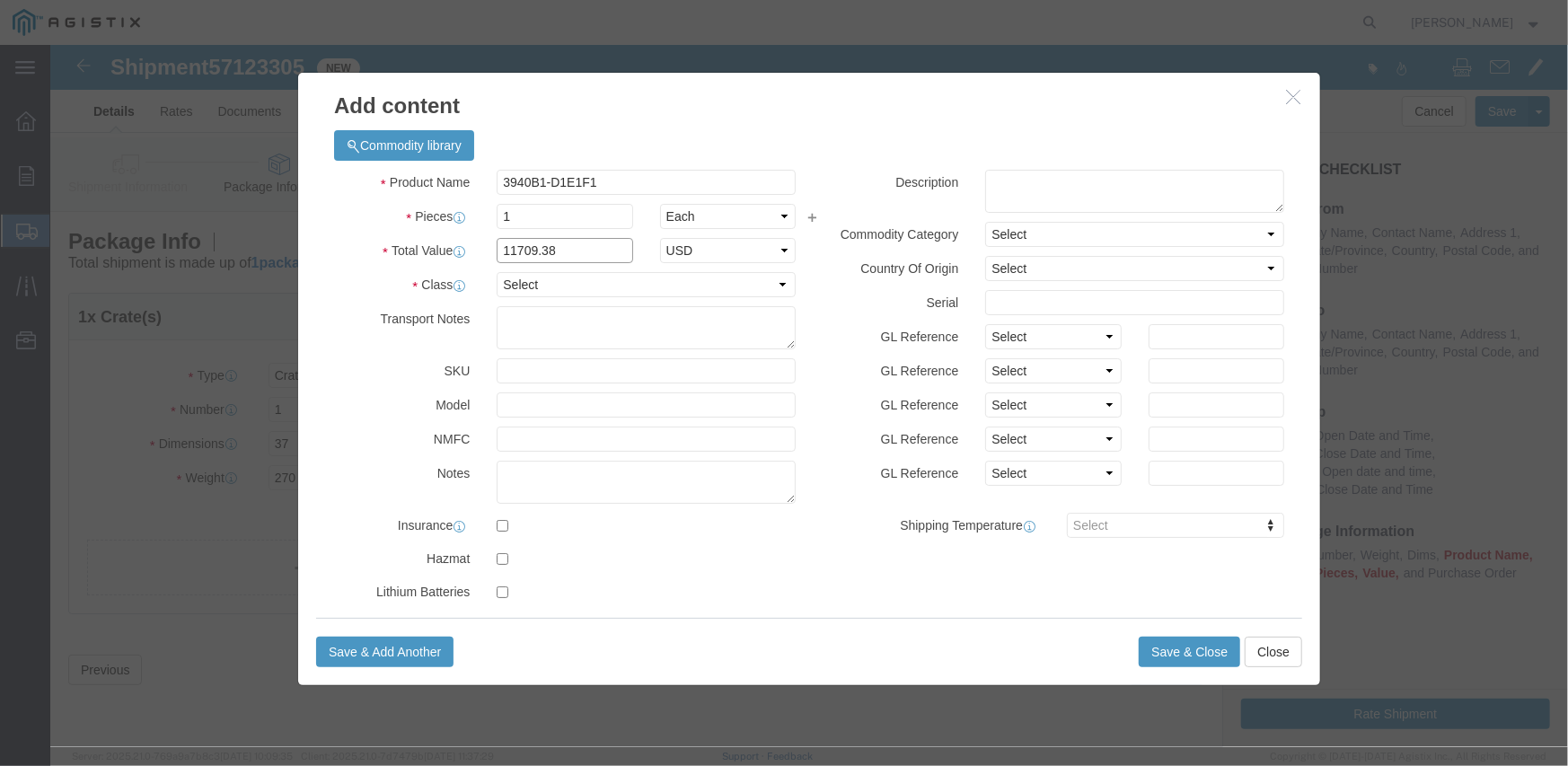
type input "11709.38"
select select "USD"
click textarea
click select "Select 50 55 60 65 70 85 92.5 100 125 175 250 300 400"
select select "70"
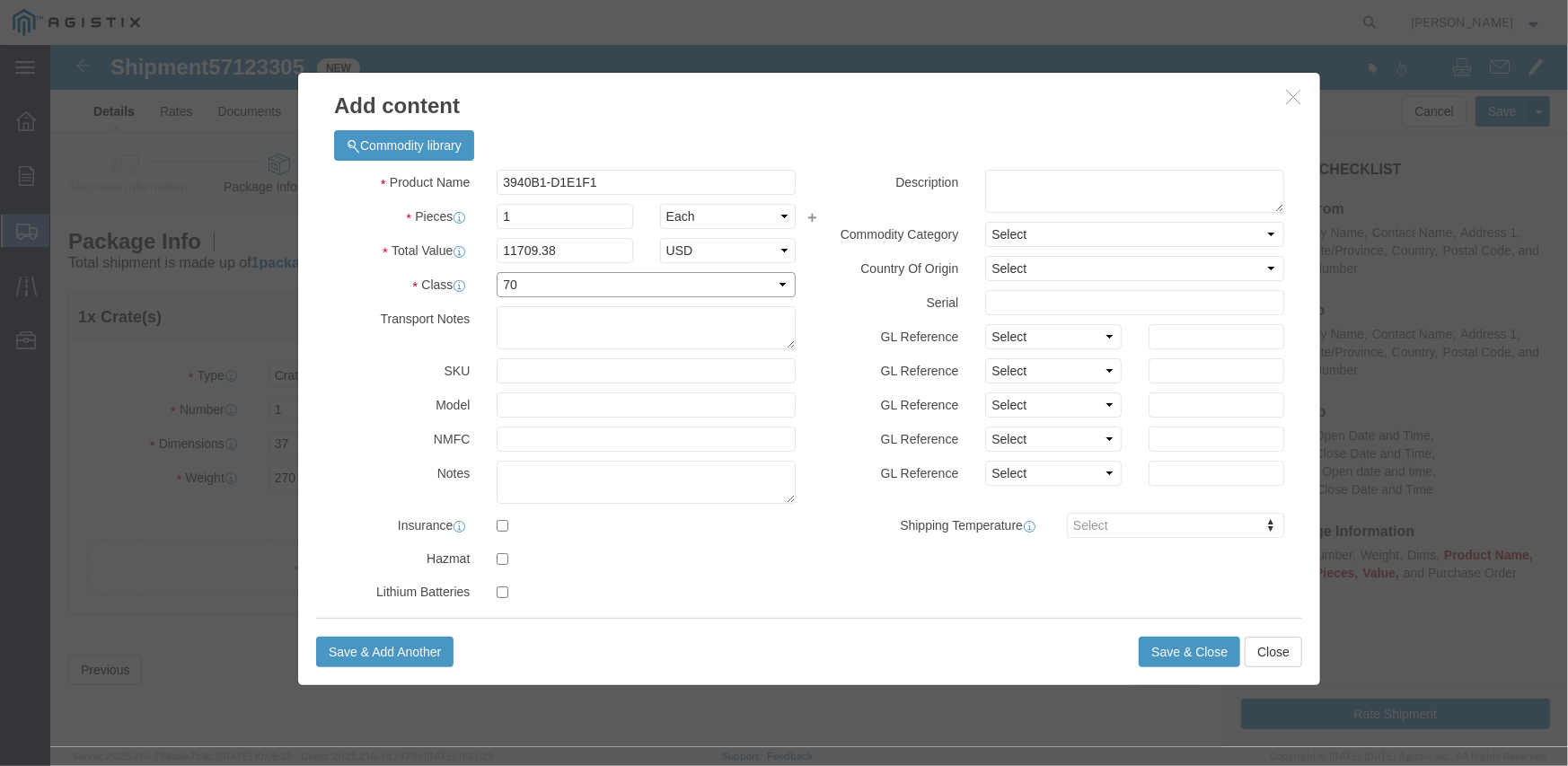
click select "Select 50 55 60 65 70 85 92.5 100 125 175 250 300 400"
click textarea
paste textarea "INERTIA BATTERY BACKUP, RADIO"
click textarea "INERTIA BATTERY BACKUP, RADIO"
paste textarea "3940B1-D1E1F1"
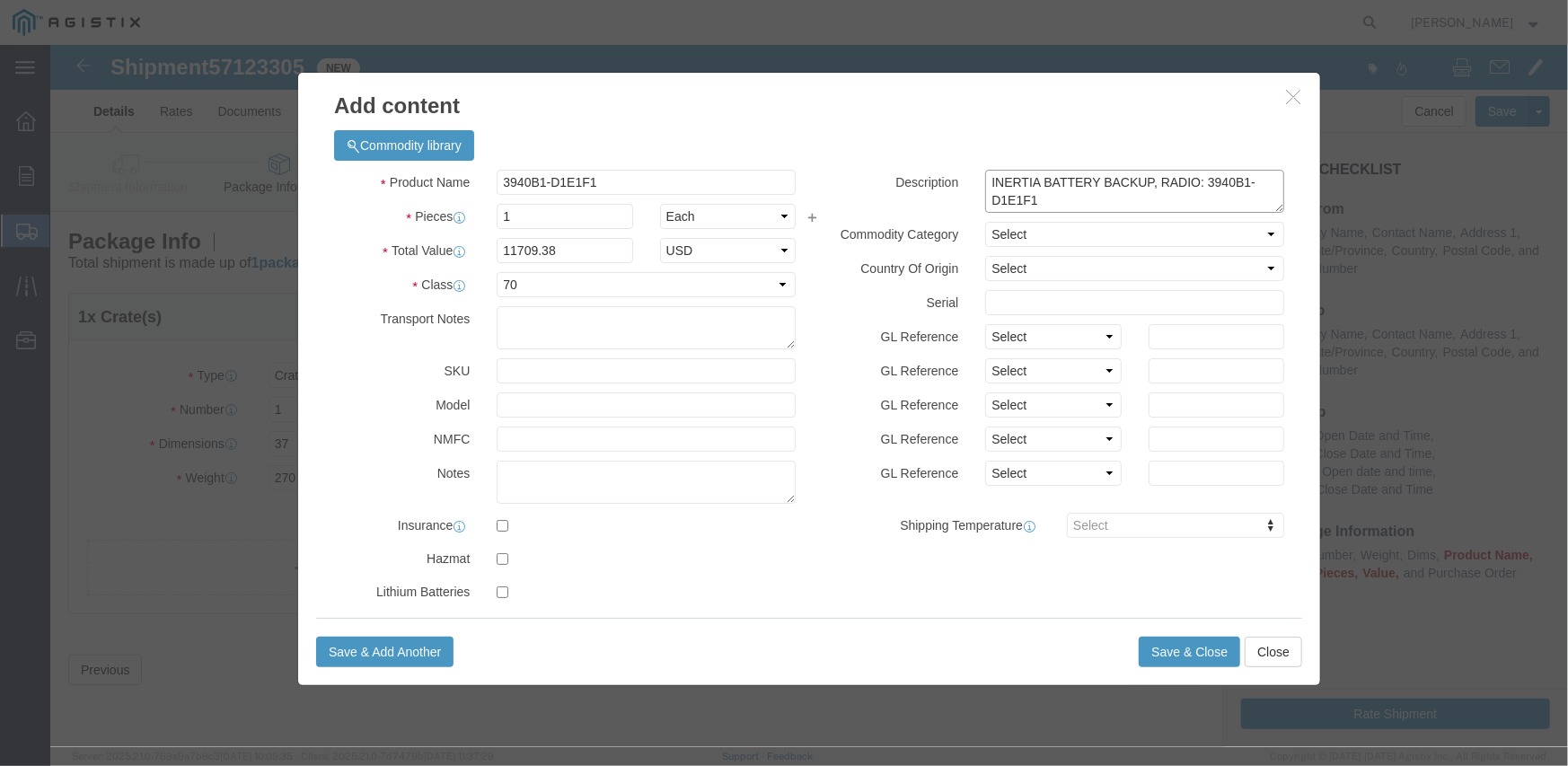
scroll to position [12, 0]
type textarea "INERTIA BATTERY BACKUP, RADIO: 3940B1-D1E1F1"
click select "Select Account Type Activity ID Airline Appointment Number ASN Batch Number Bil…"
select select "PURCHORD"
click select "Select Account Type Activity ID Airline Appointment Number ASN Batch Number Bil…"
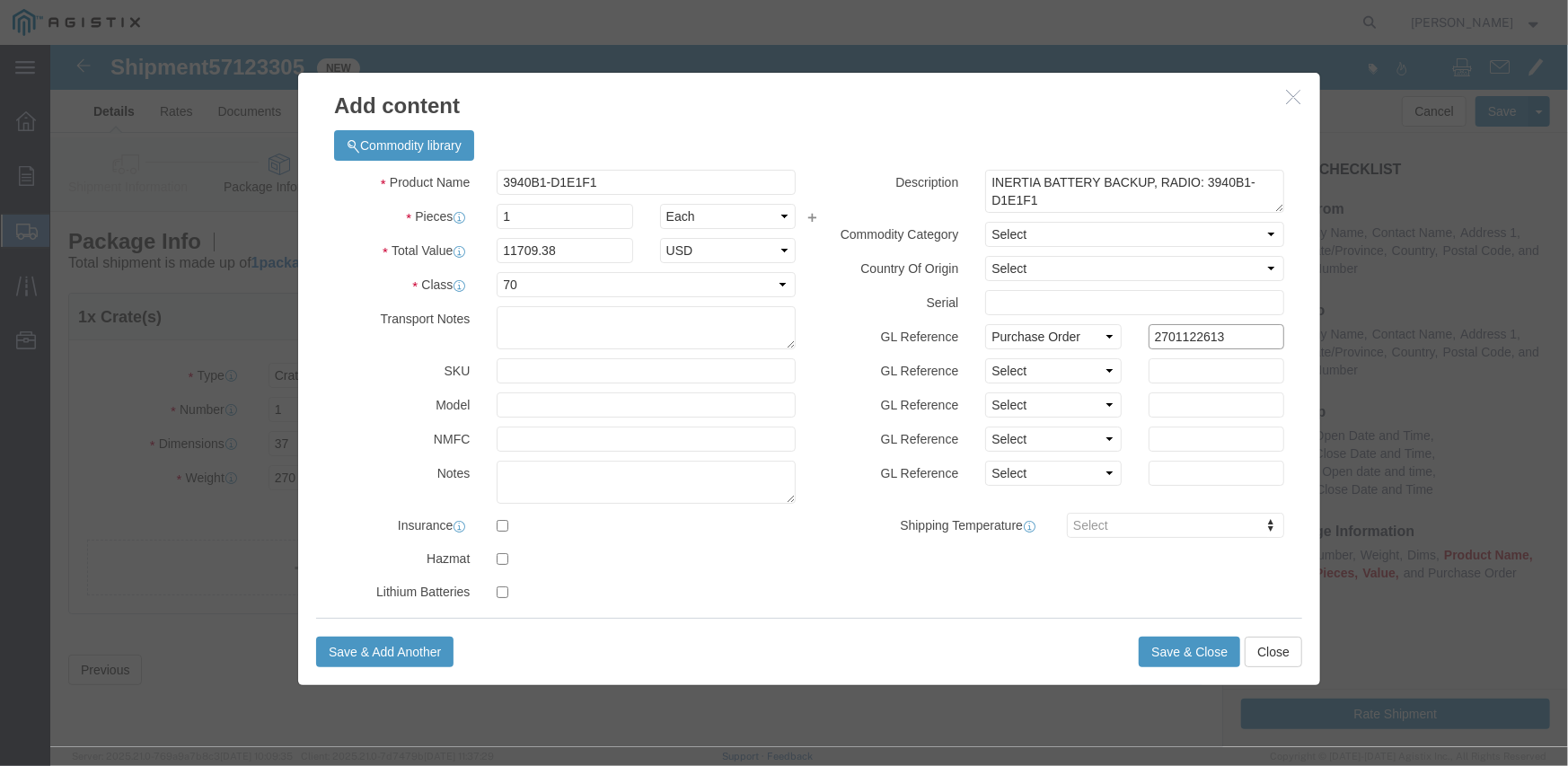
type input "2701122613"
select select "SALEORDR"
type input "281149"
click button "Save & Close"
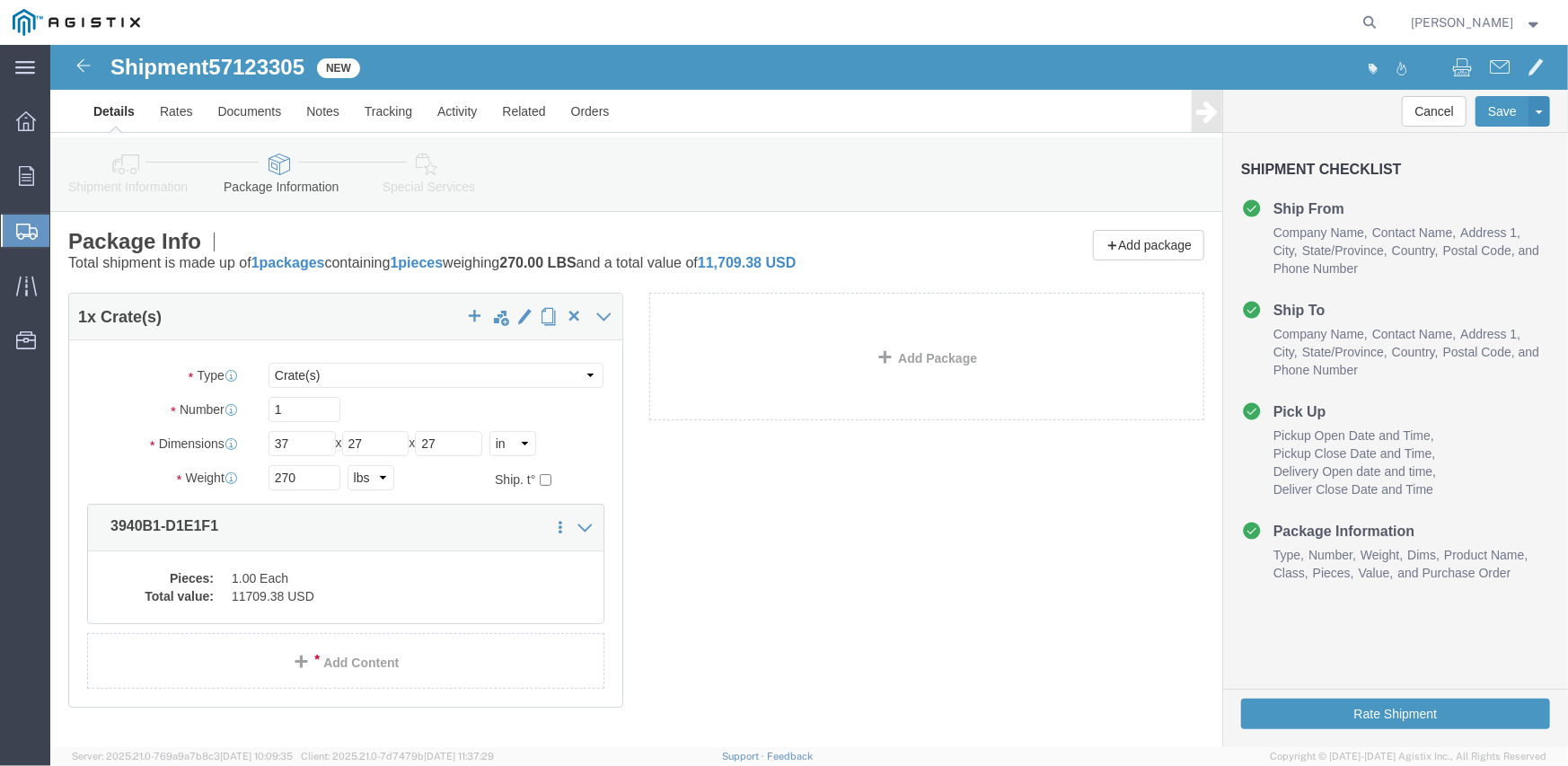
scroll to position [86, 0]
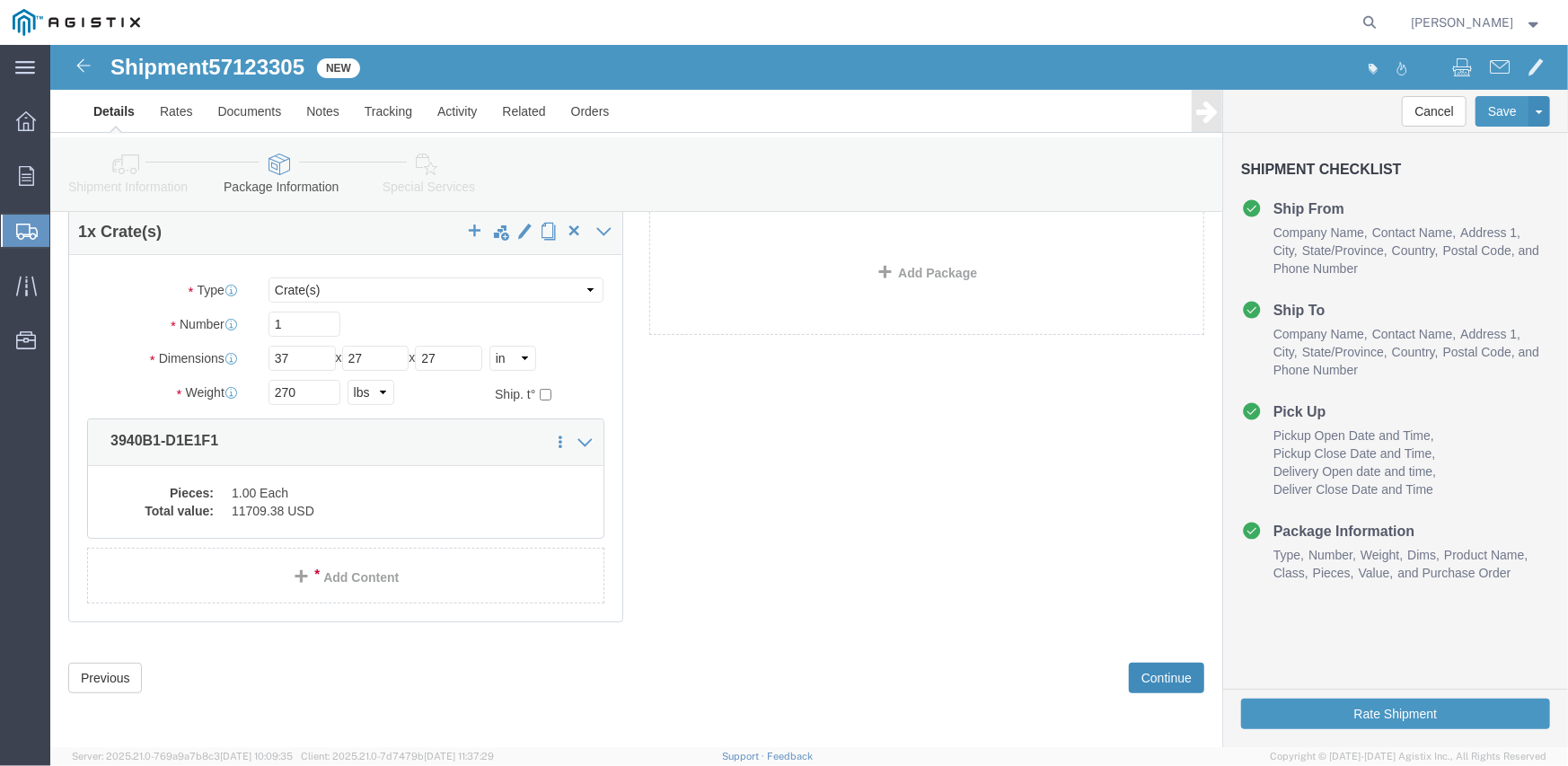
click button "Continue"
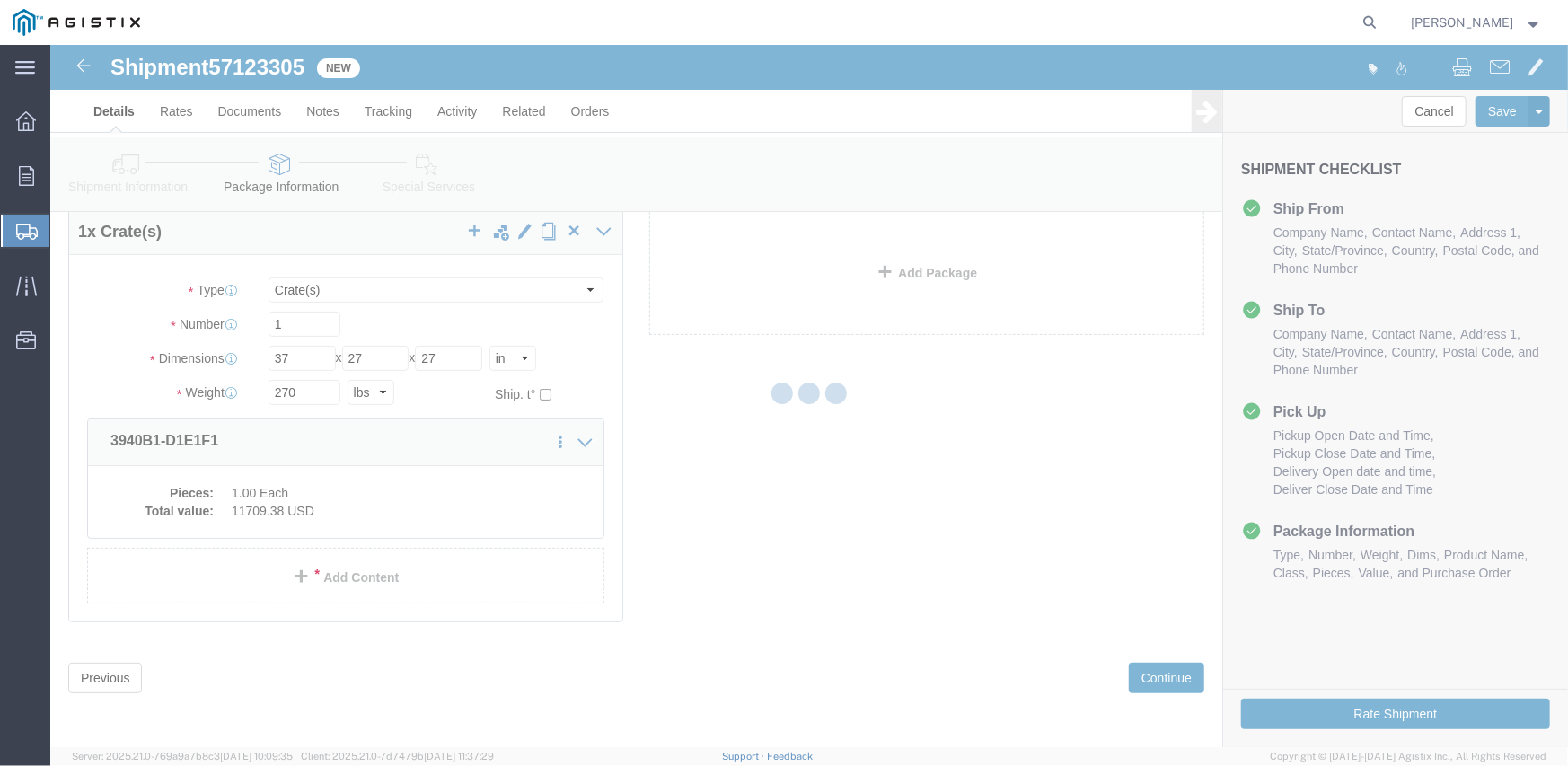
select select
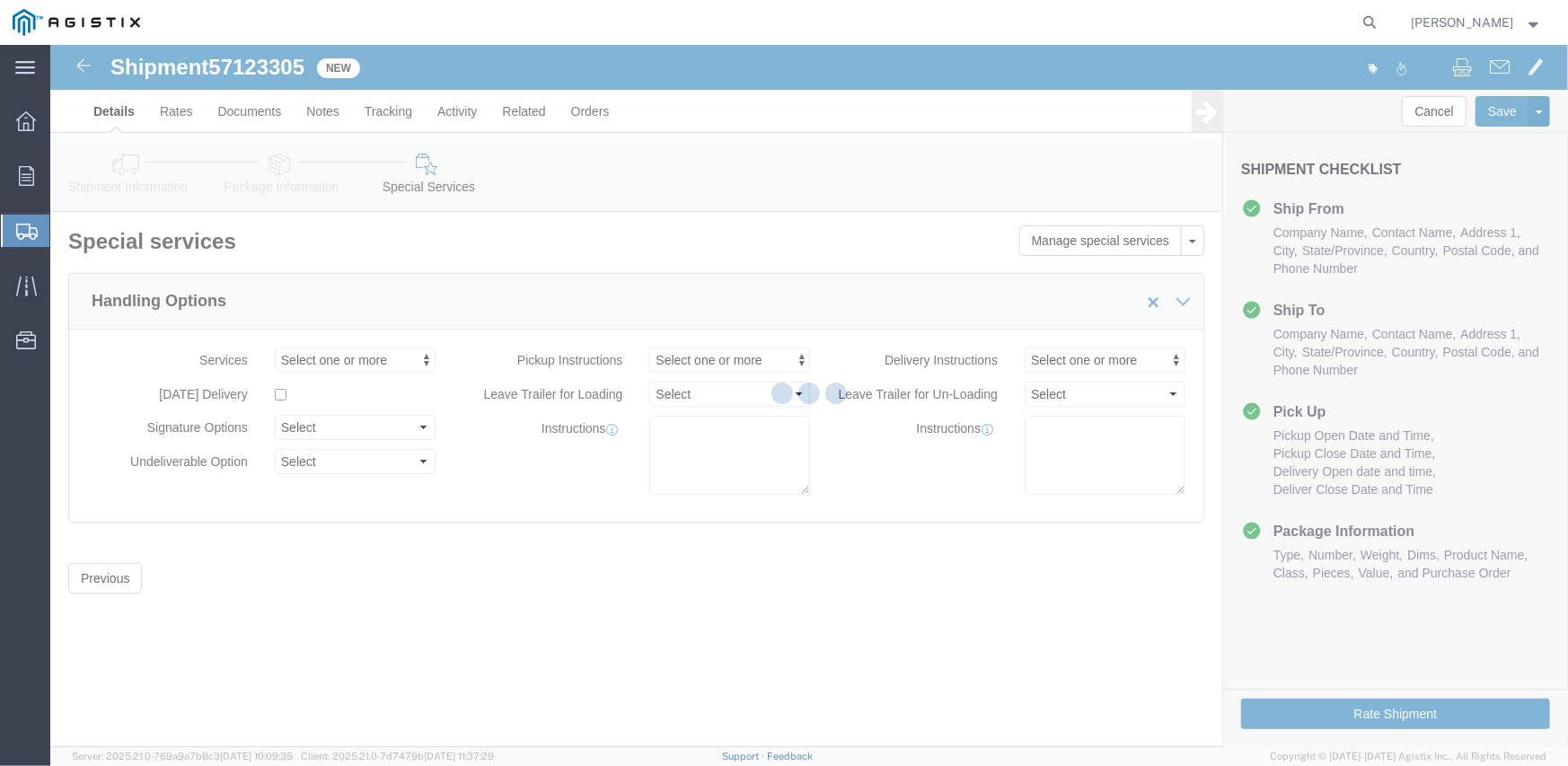
scroll to position [0, 0]
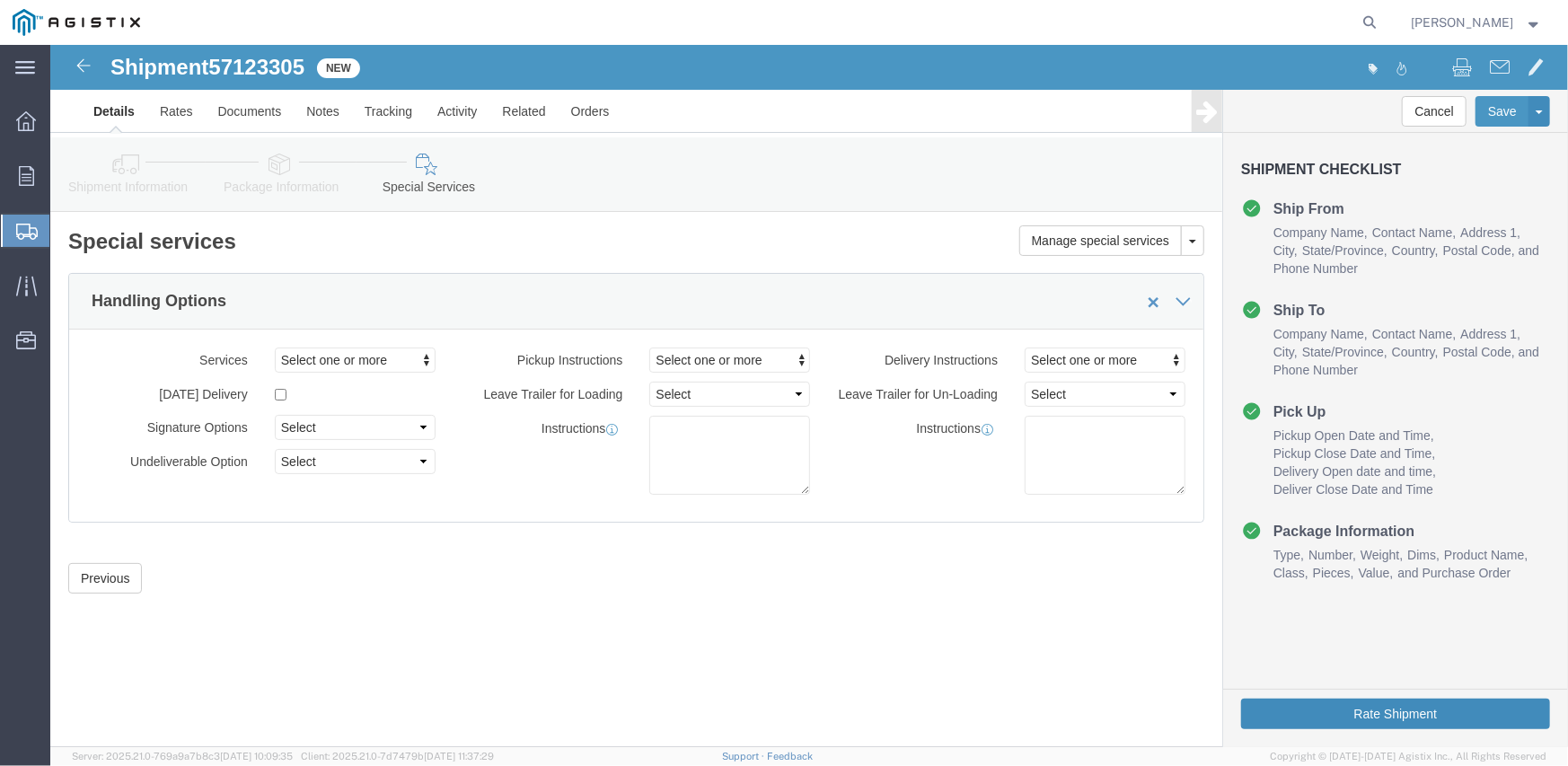
click button "Rate Shipment"
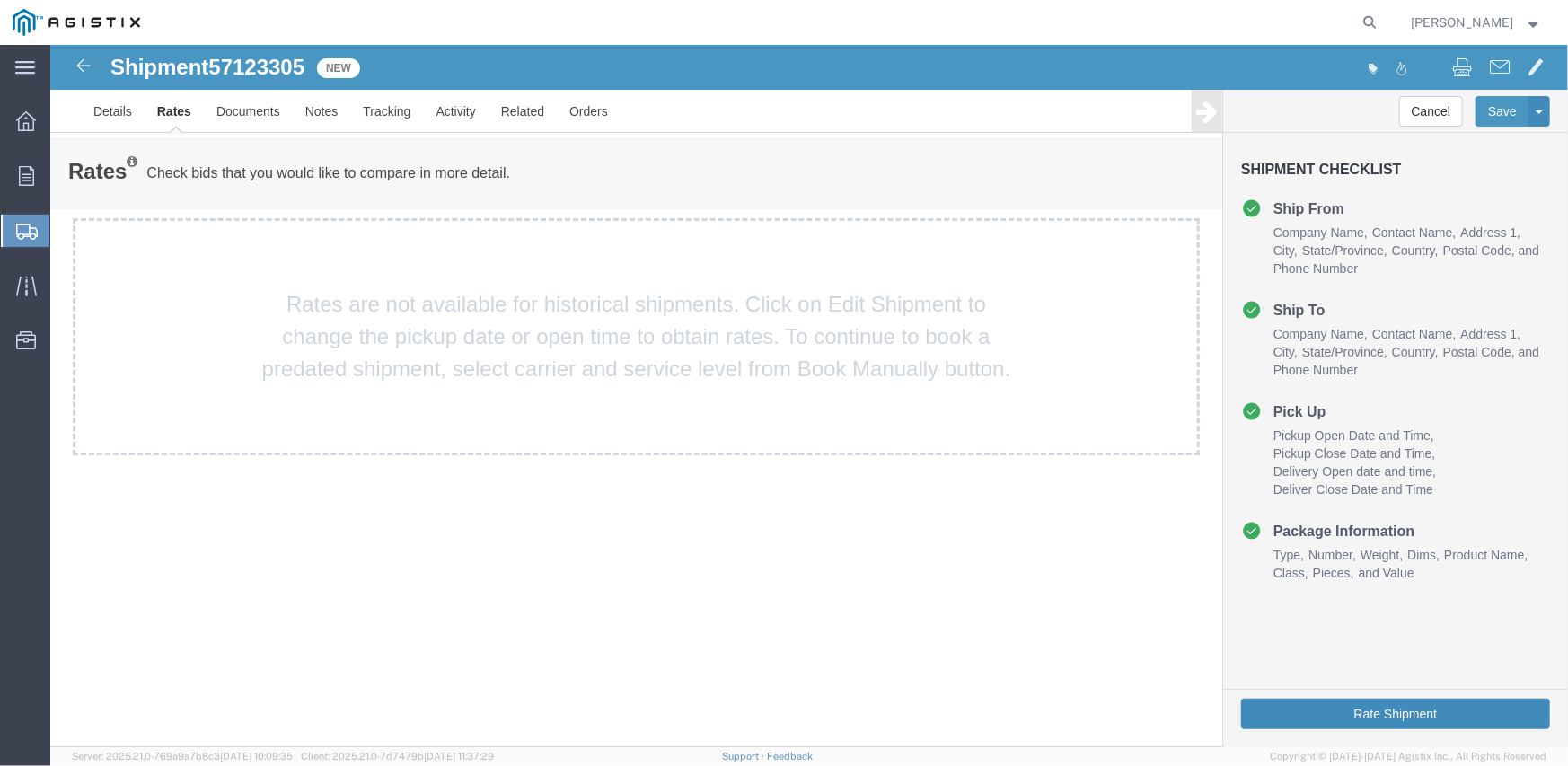
click at [1294, 717] on button "Rate Shipment" at bounding box center [1394, 713] width 309 height 30
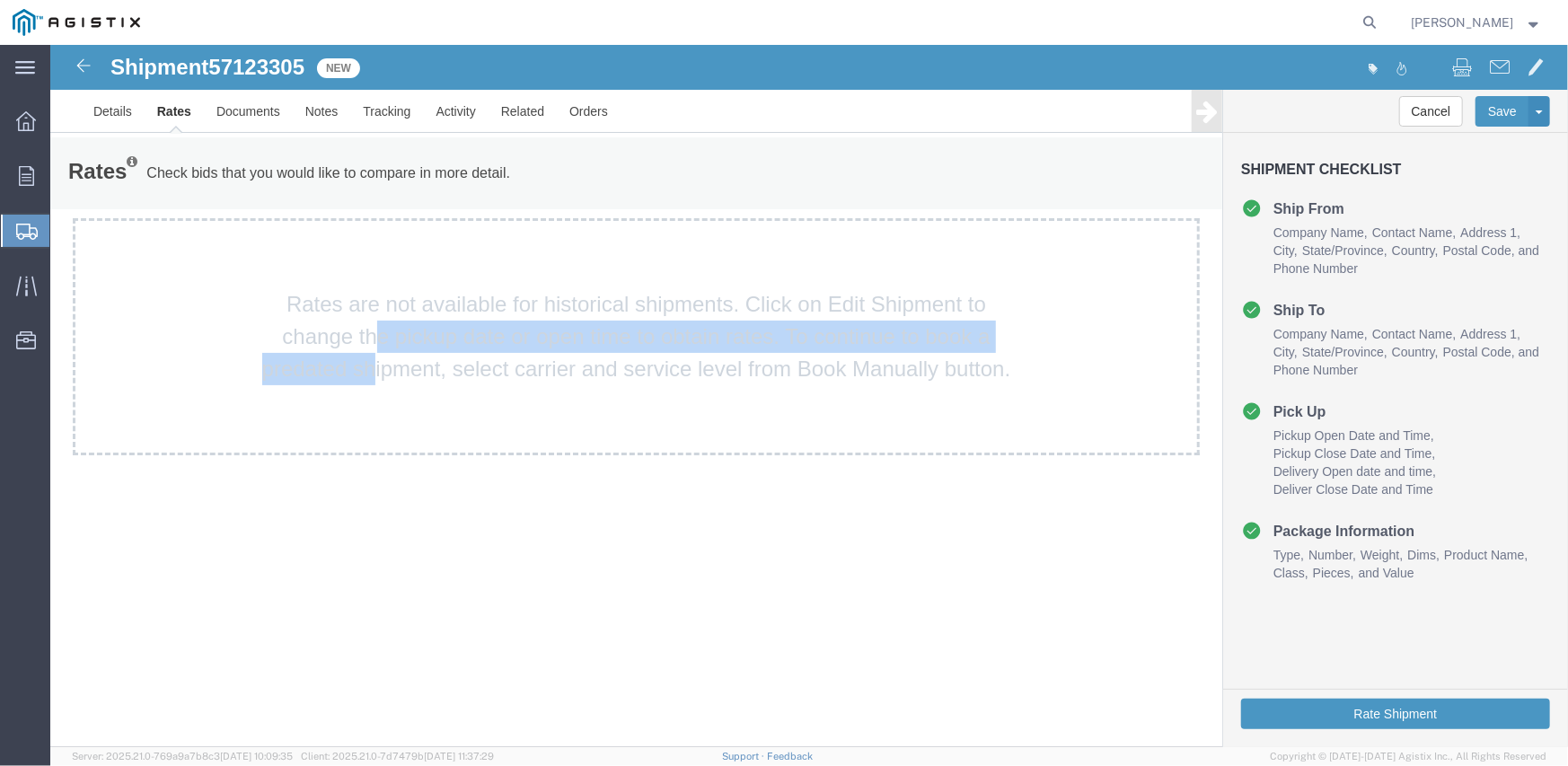
drag, startPoint x: 372, startPoint y: 364, endPoint x: 364, endPoint y: 359, distance: 9.4
click at [370, 363] on div "Rates are not available for historical shipments. Click on Edit Shipment to cha…" at bounding box center [636, 335] width 1127 height 237
click at [87, 66] on img at bounding box center [83, 65] width 22 height 22
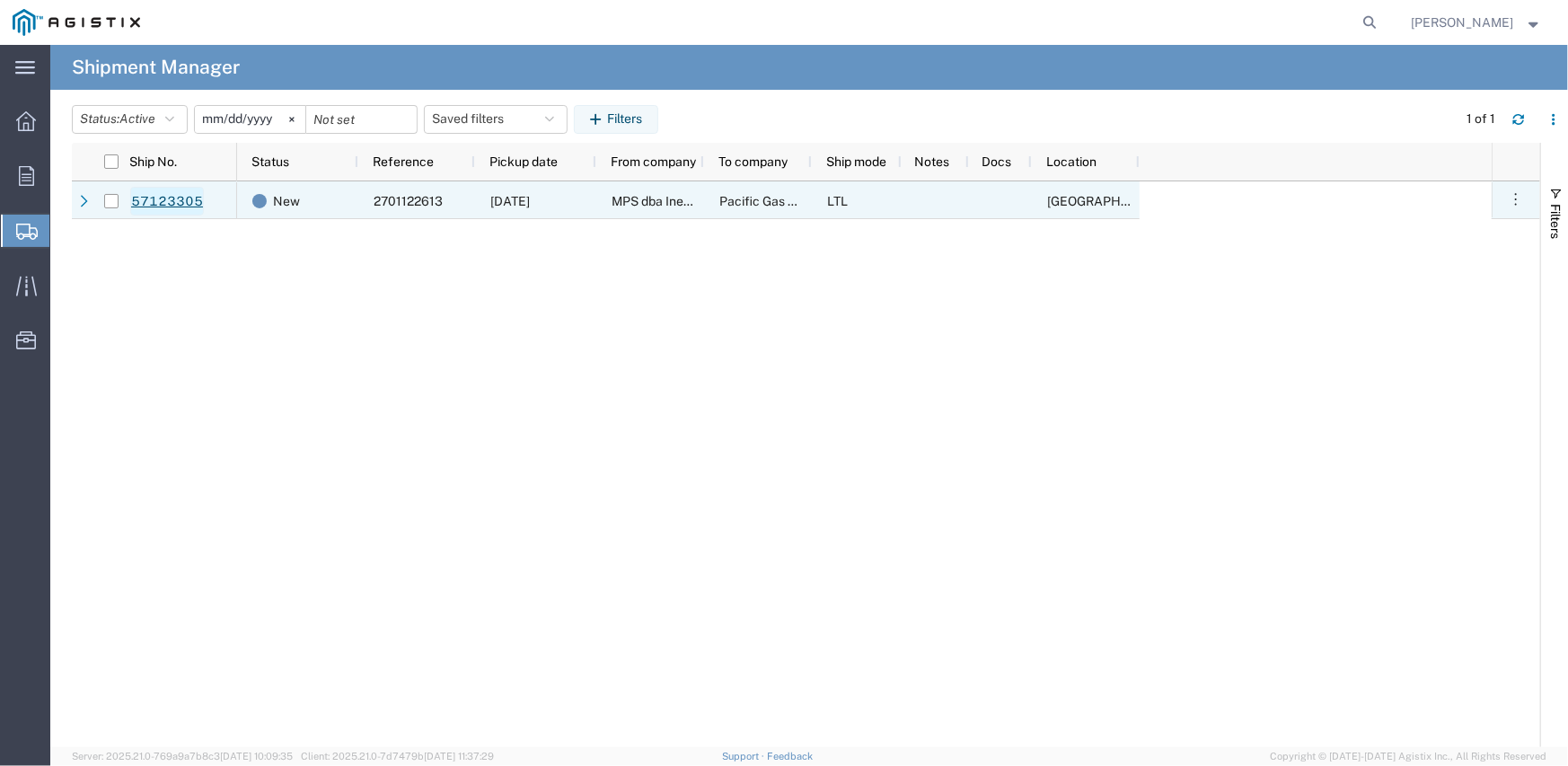
click at [162, 201] on link "57123305" at bounding box center [167, 201] width 73 height 29
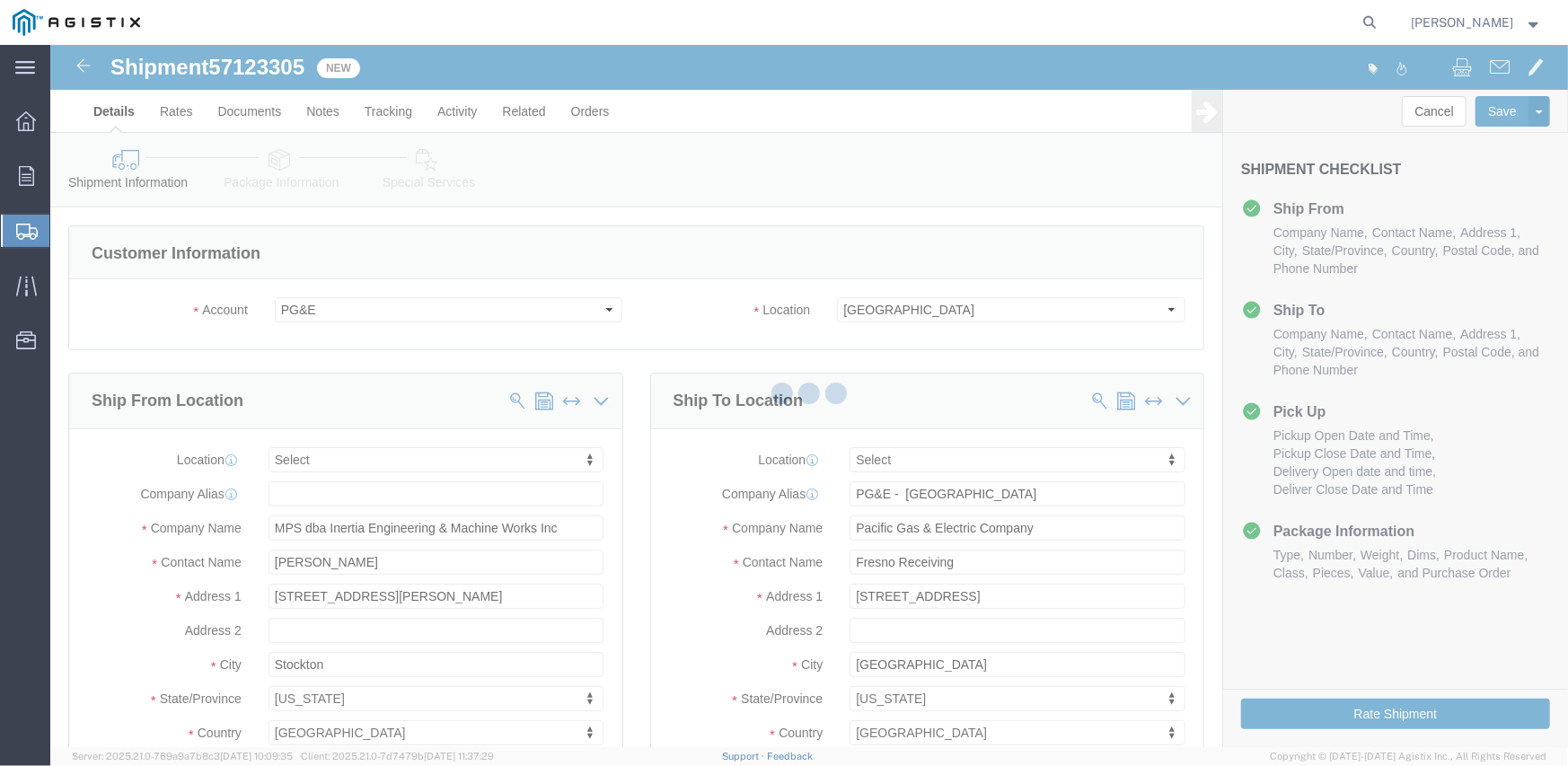
select select
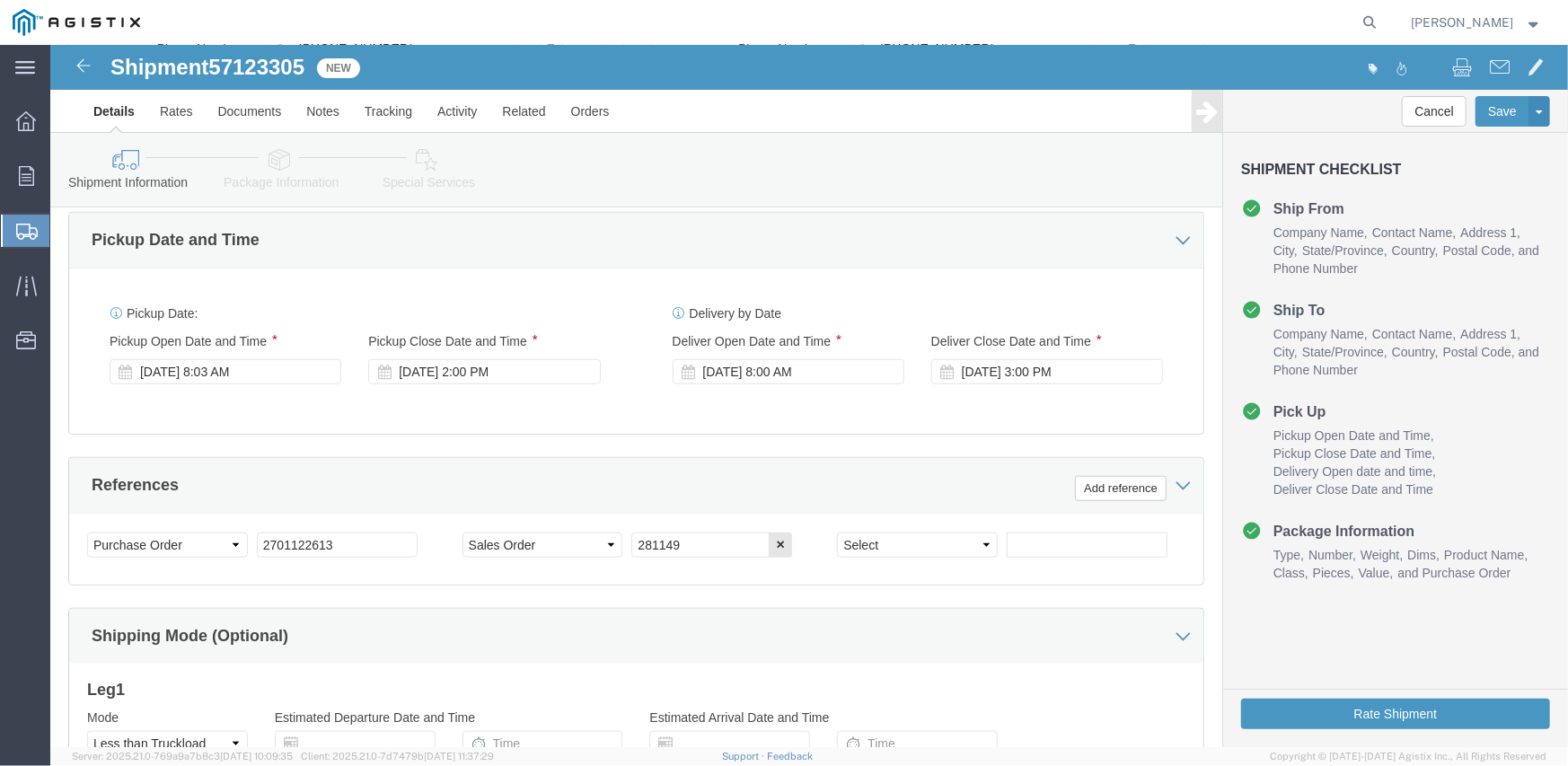
scroll to position [986, 0]
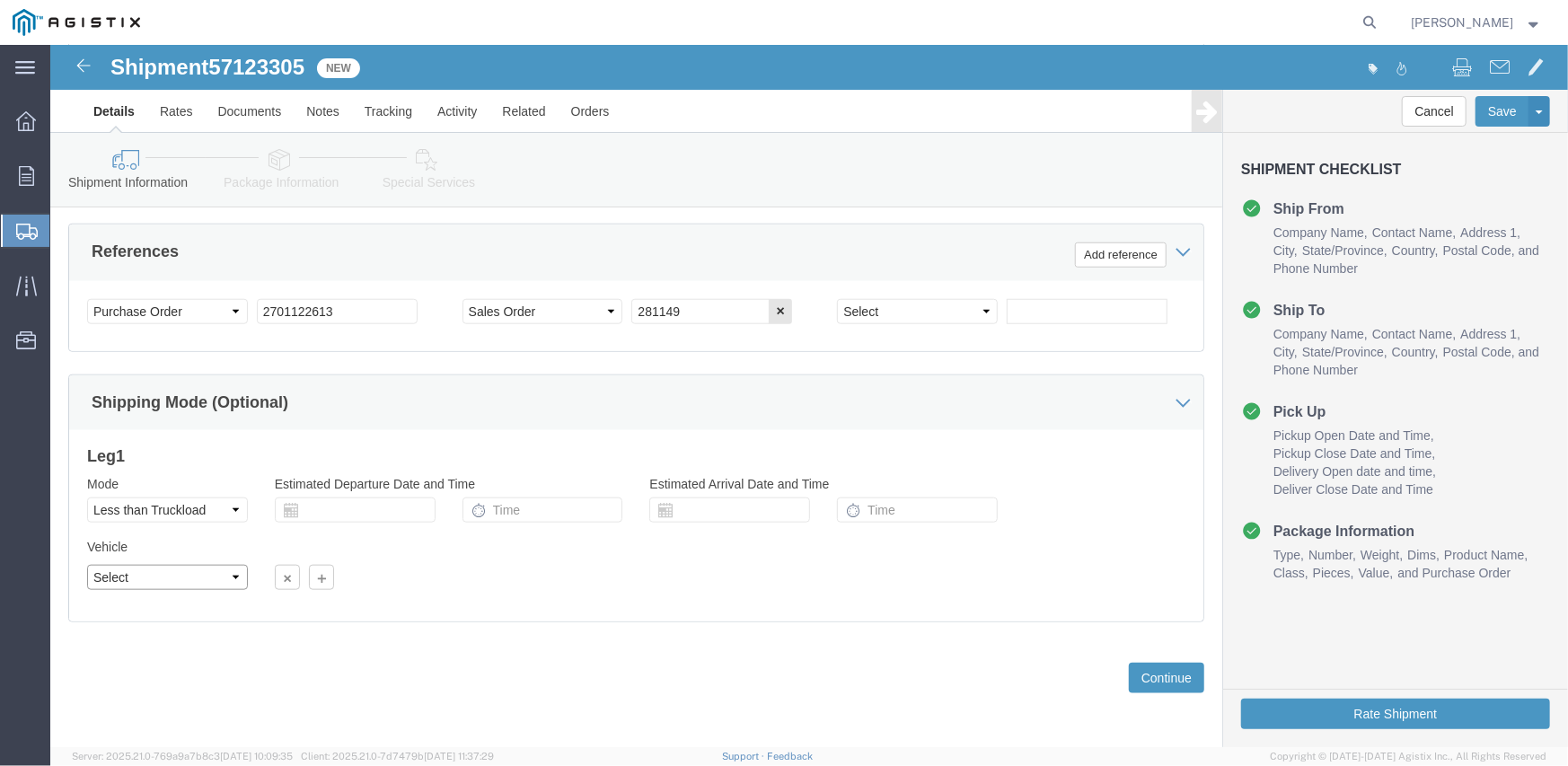
click select "Select Straight Truck"
select select "STTR"
click select "Select Straight Truck"
click div "Please fix the following errors Customer Information Account Select Inertia Eng…"
click button "Continue"
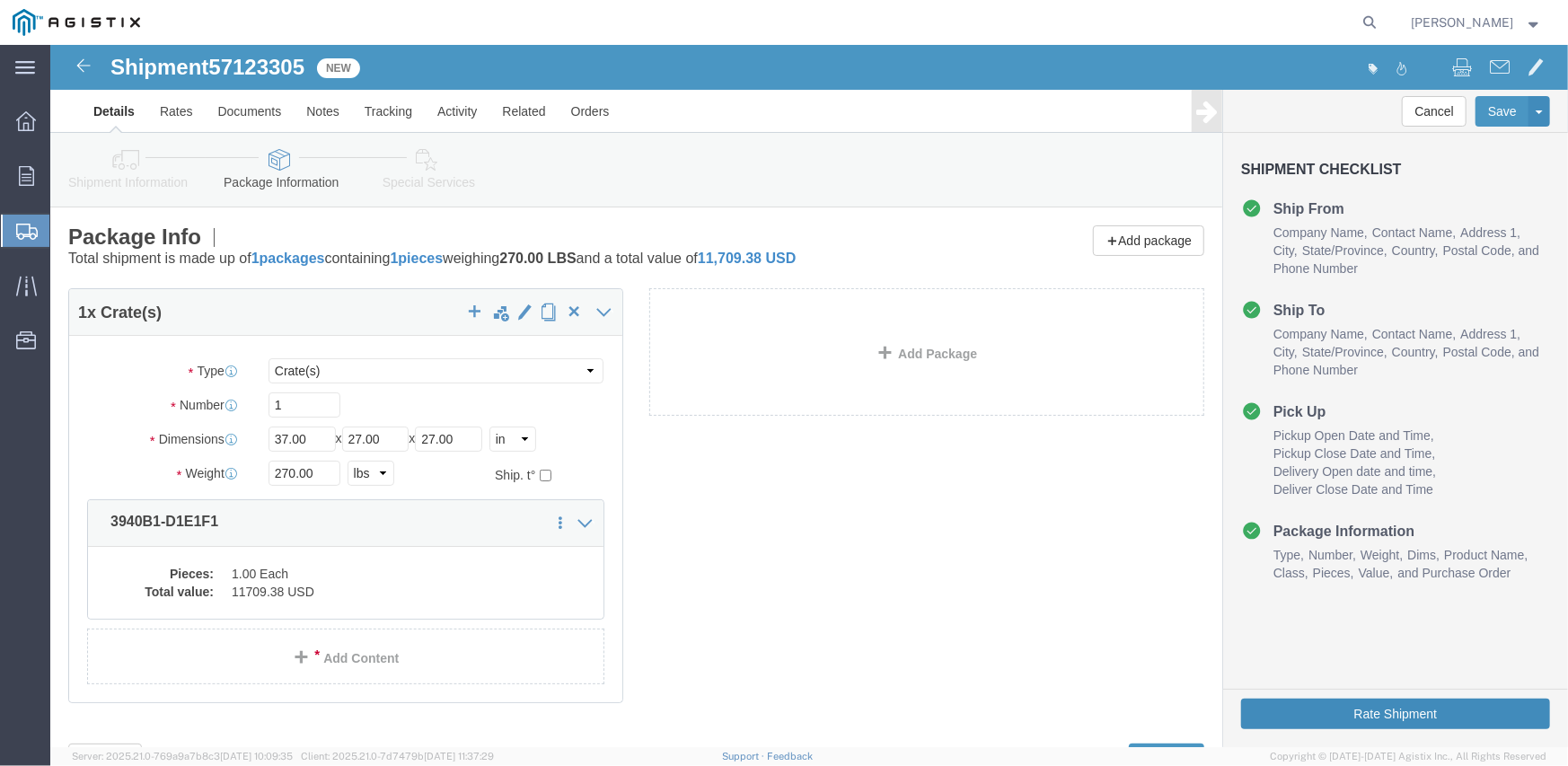
click button "Rate Shipment"
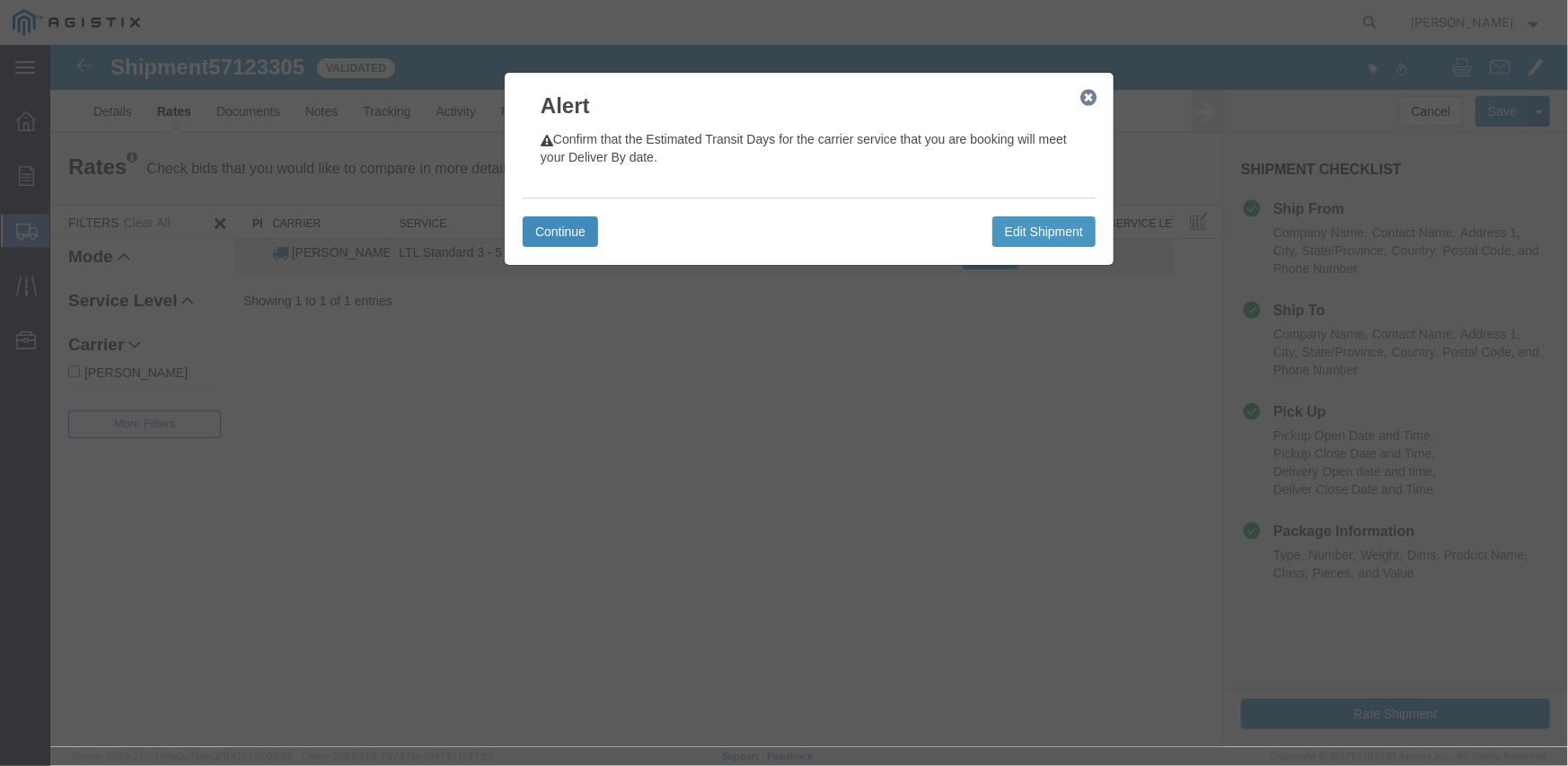
click at [583, 236] on button "Continue" at bounding box center [559, 231] width 75 height 30
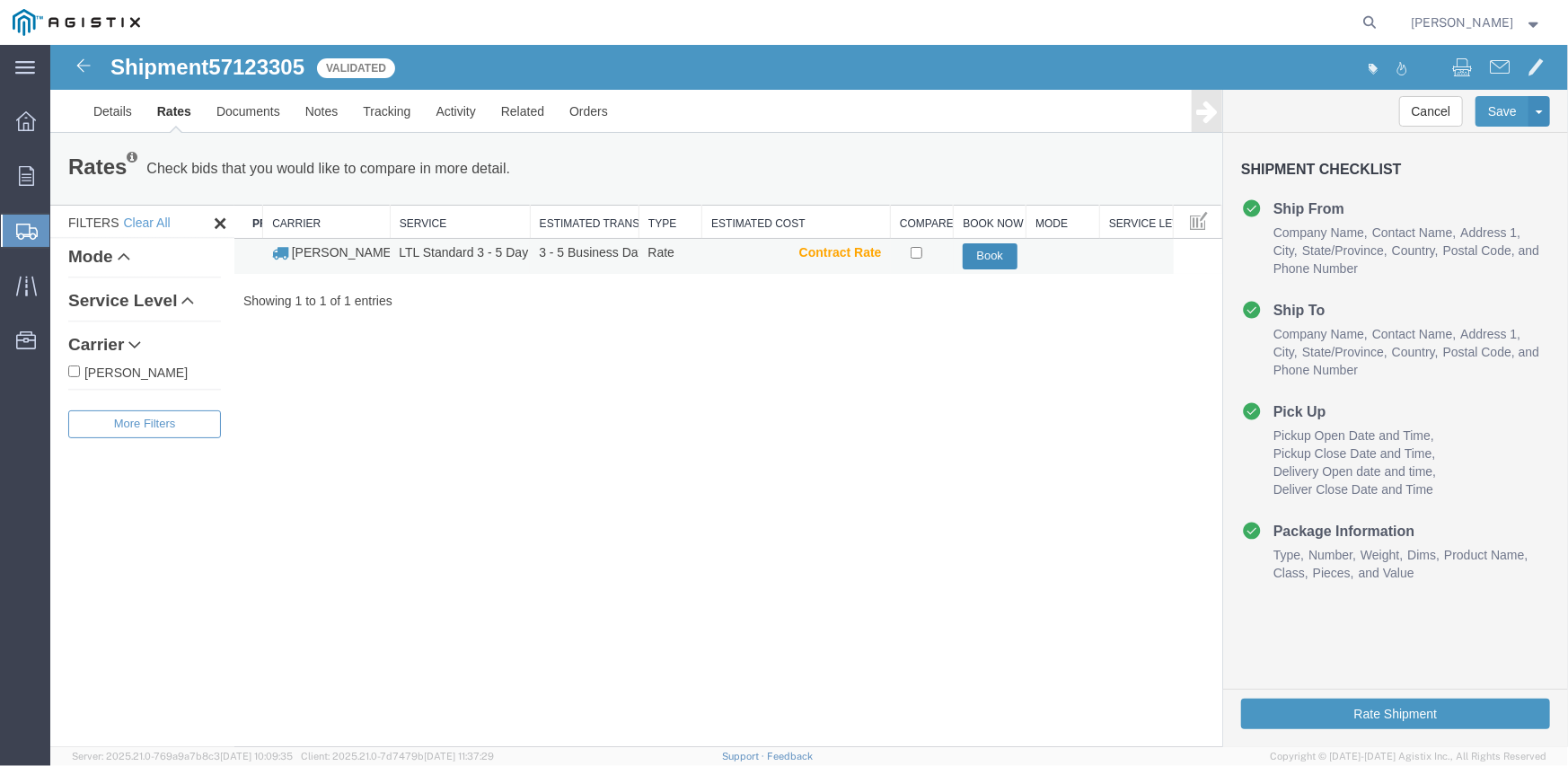
click at [1015, 258] on button "Book" at bounding box center [990, 255] width 55 height 26
